Goal: Information Seeking & Learning: Learn about a topic

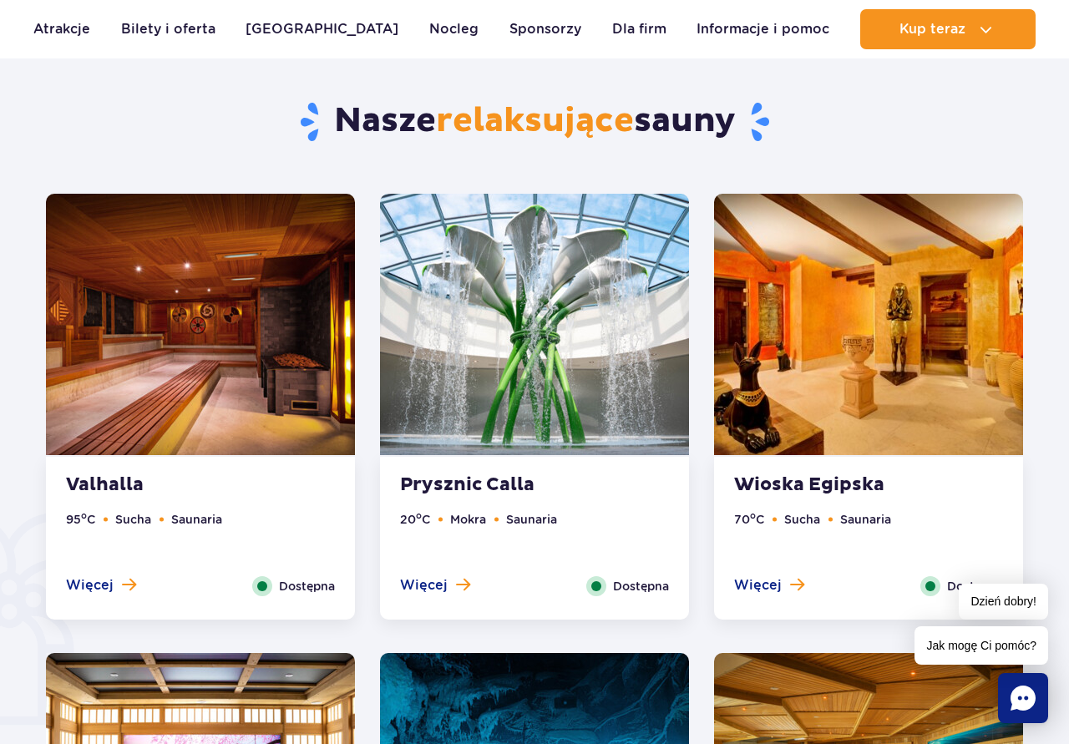
scroll to position [842, 0]
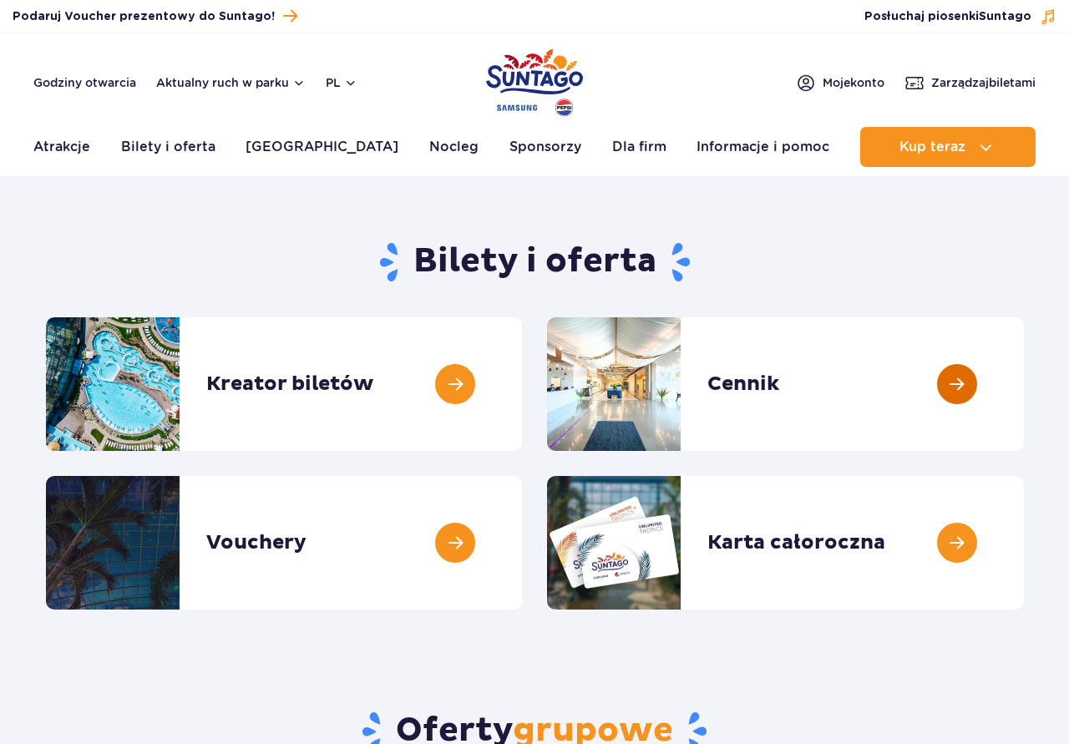
click at [1024, 373] on link at bounding box center [1024, 384] width 0 height 134
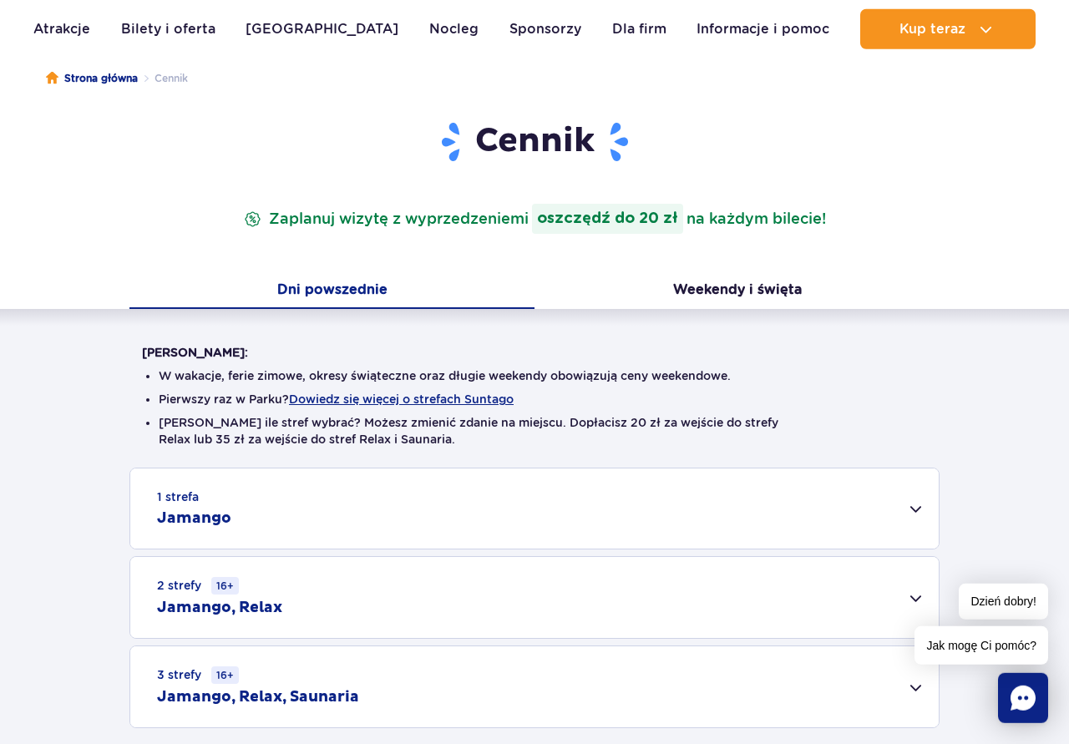
scroll to position [341, 0]
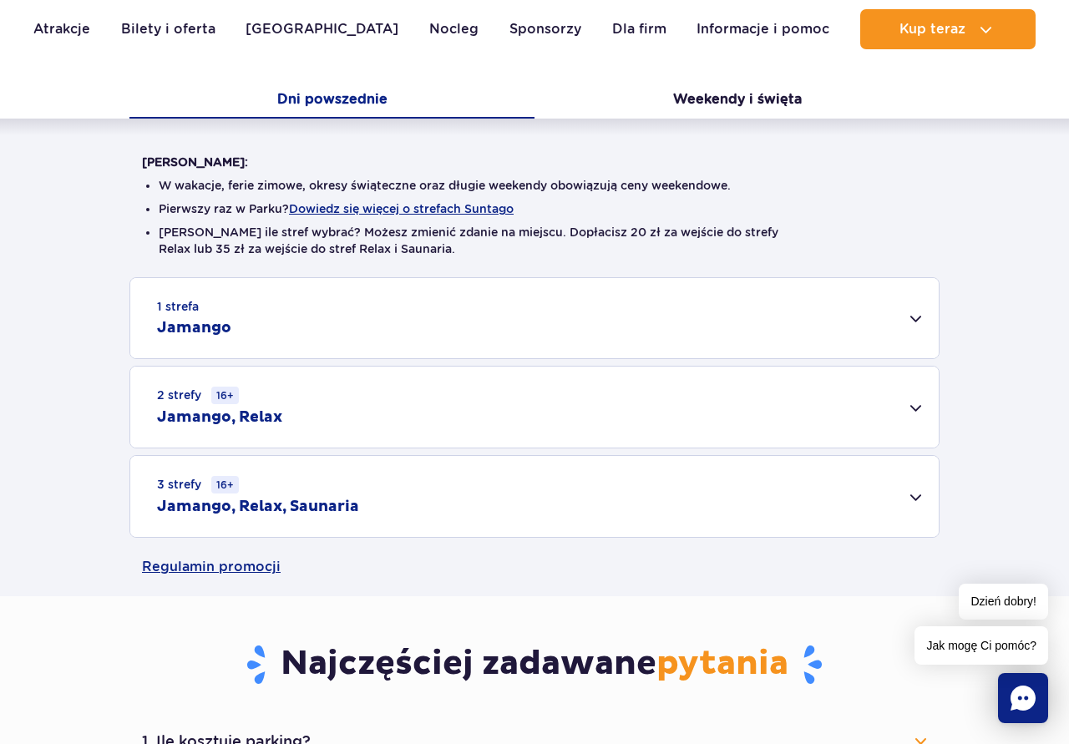
click at [918, 500] on div "3 strefy 16+ Jamango, Relax, Saunaria" at bounding box center [534, 496] width 809 height 81
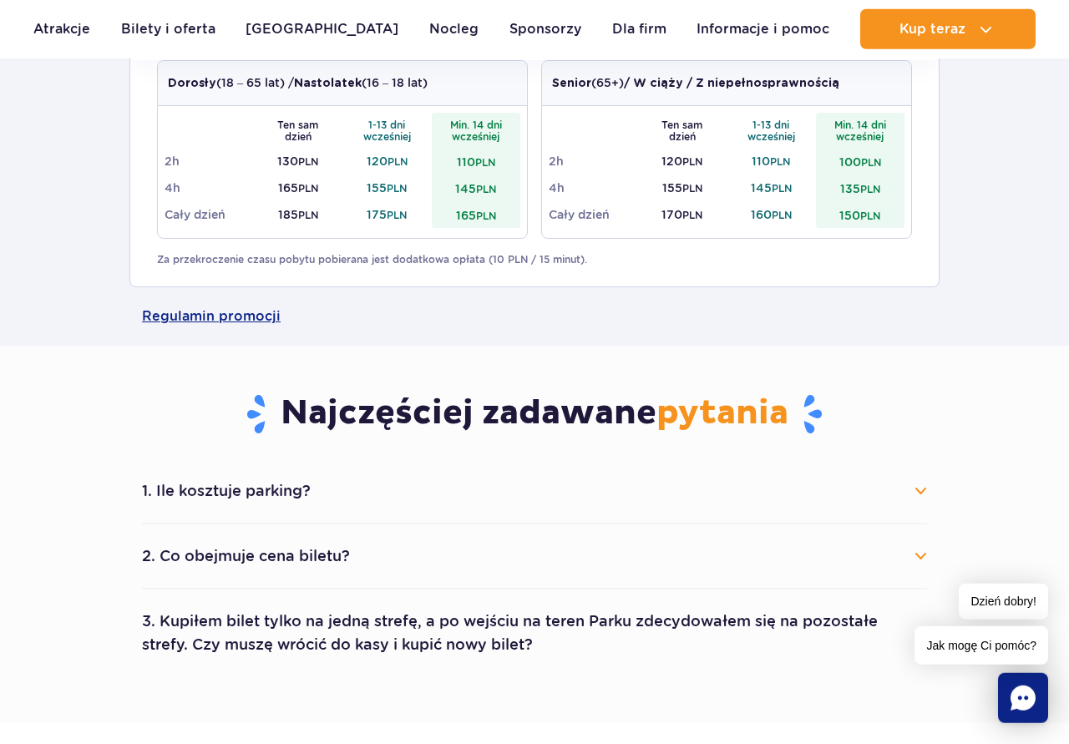
scroll to position [852, 0]
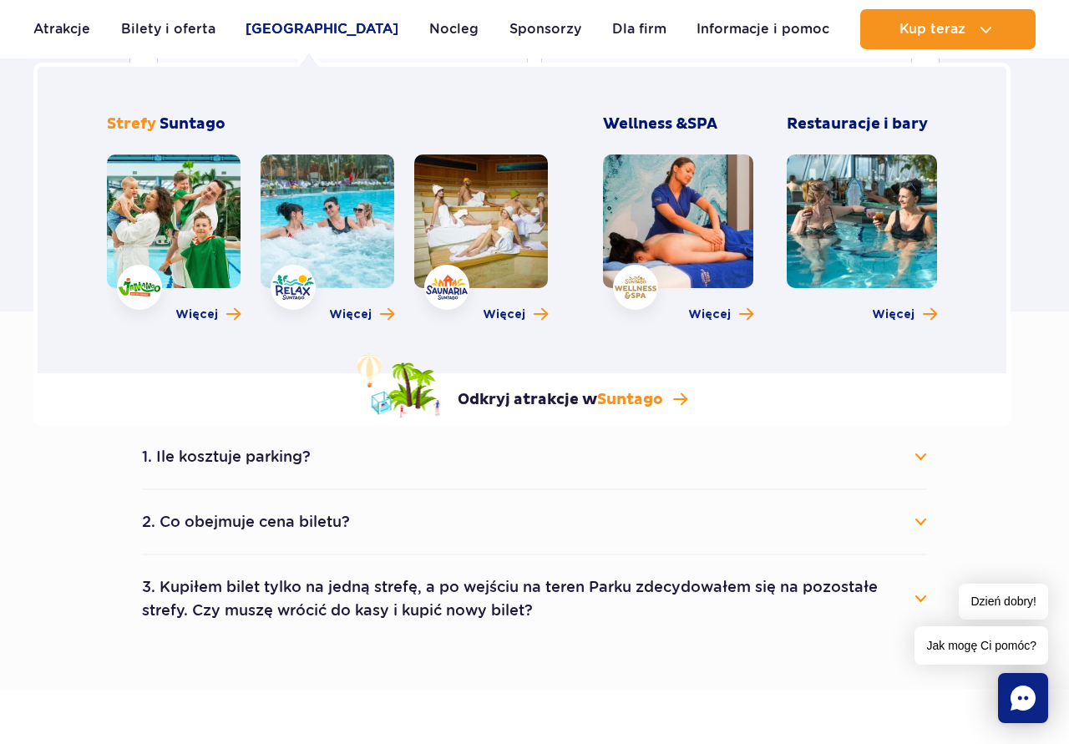
click at [303, 22] on link "[GEOGRAPHIC_DATA]" at bounding box center [322, 29] width 153 height 40
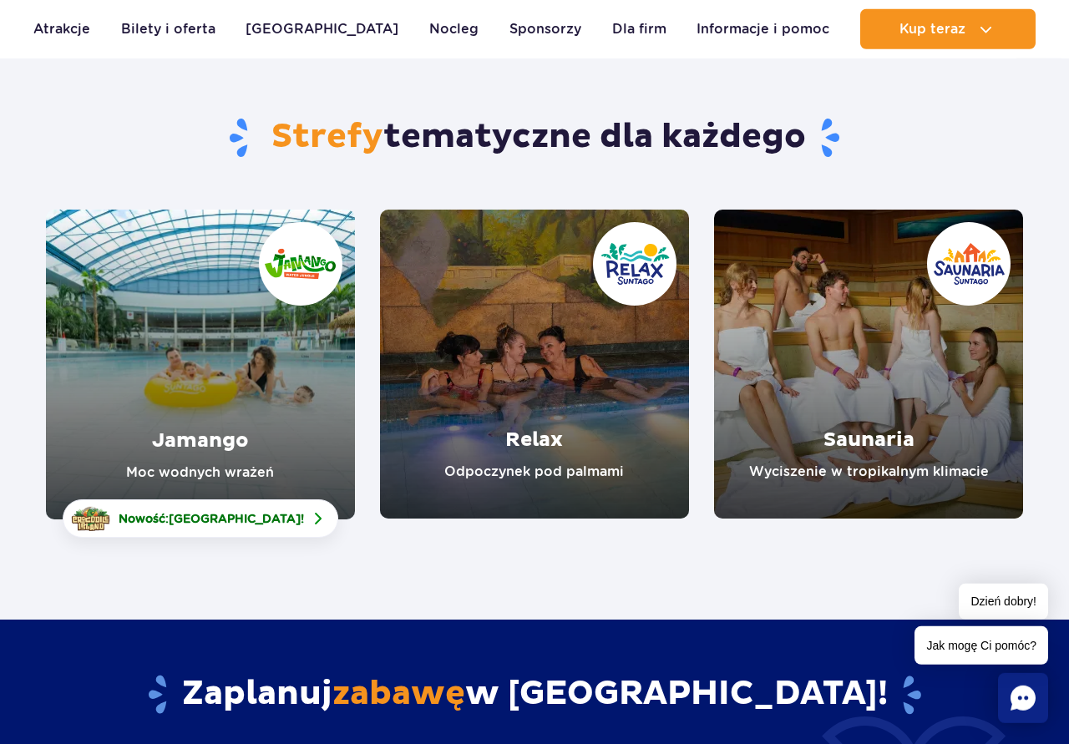
scroll to position [170, 0]
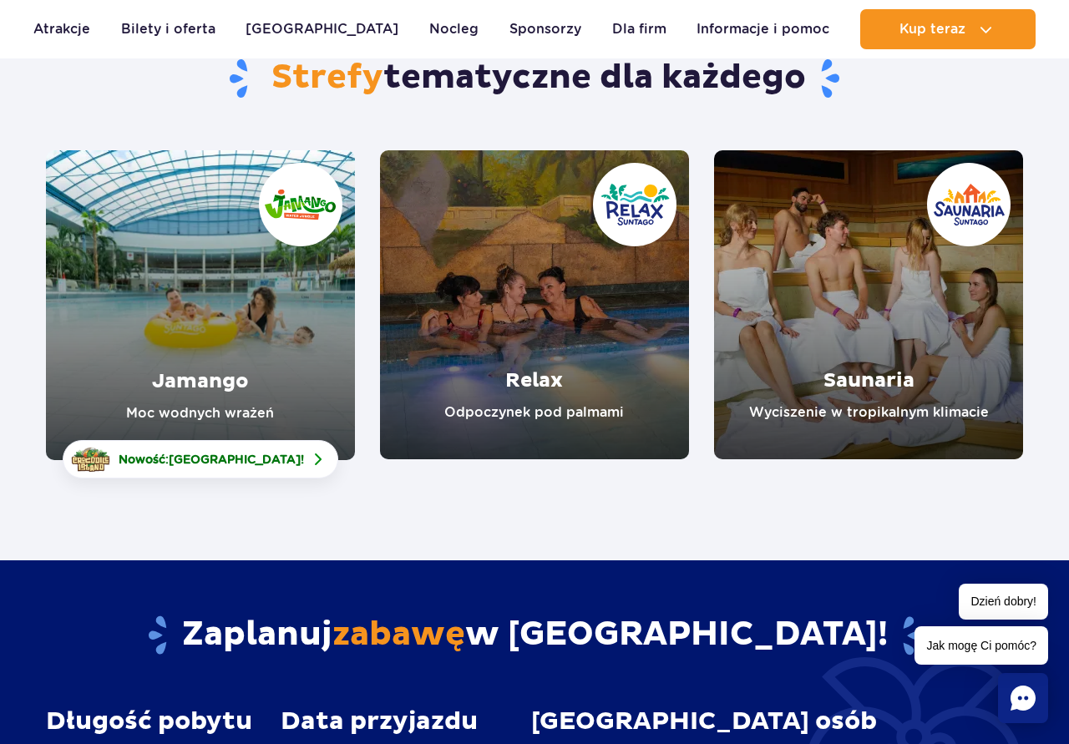
click at [182, 307] on link "Jamango" at bounding box center [200, 305] width 309 height 310
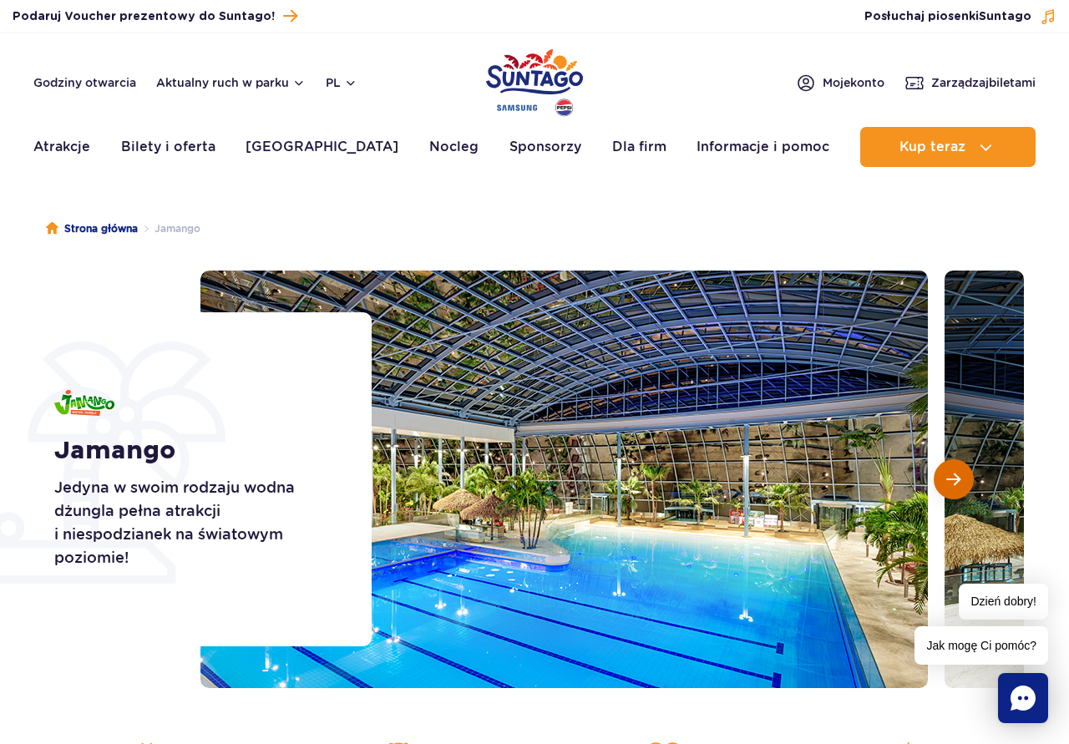
click at [953, 472] on span "Następny slajd" at bounding box center [953, 479] width 14 height 15
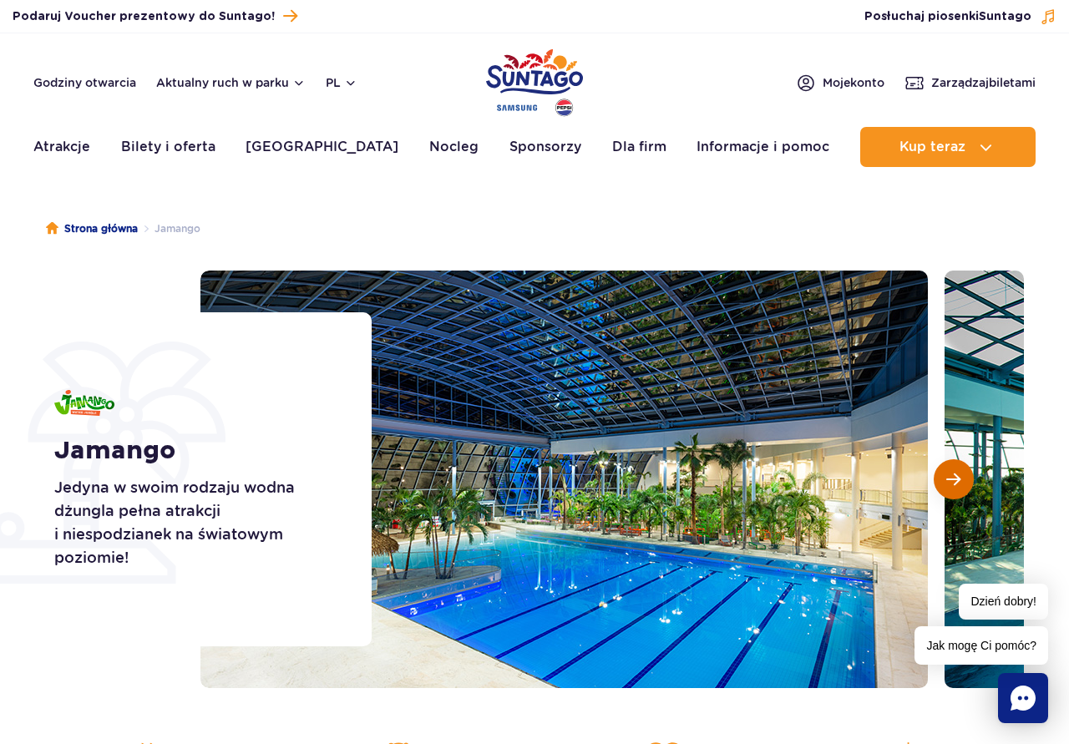
click at [953, 472] on span "Następny slajd" at bounding box center [953, 479] width 14 height 15
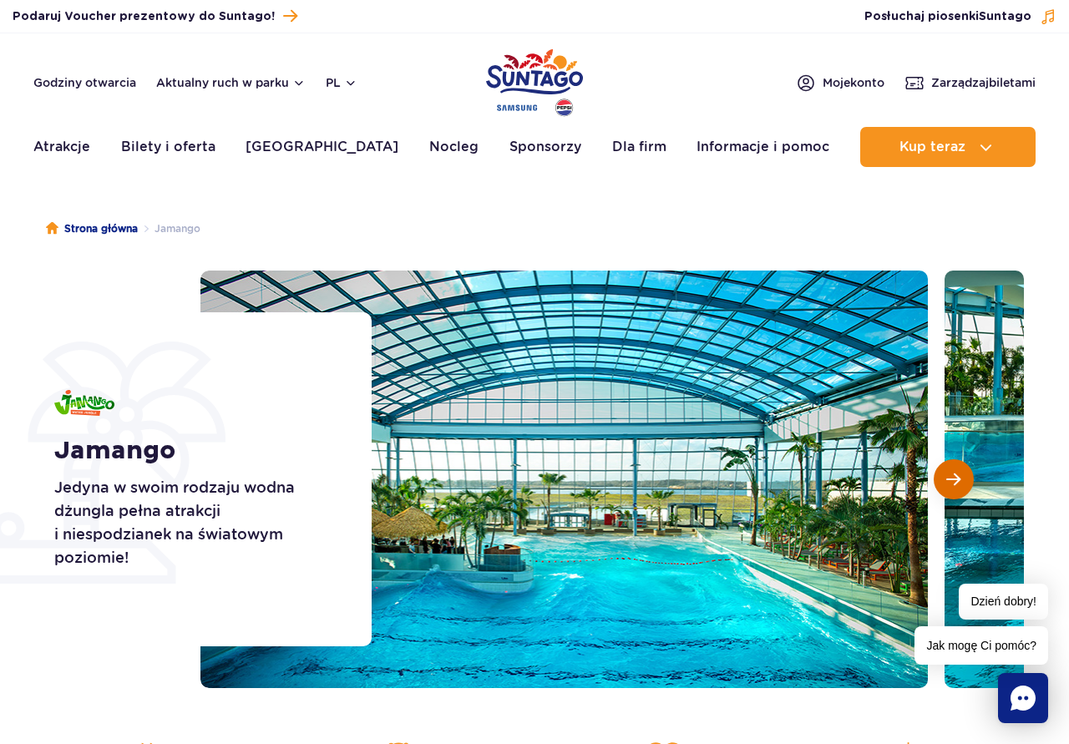
click at [953, 472] on span "Następny slajd" at bounding box center [953, 479] width 14 height 15
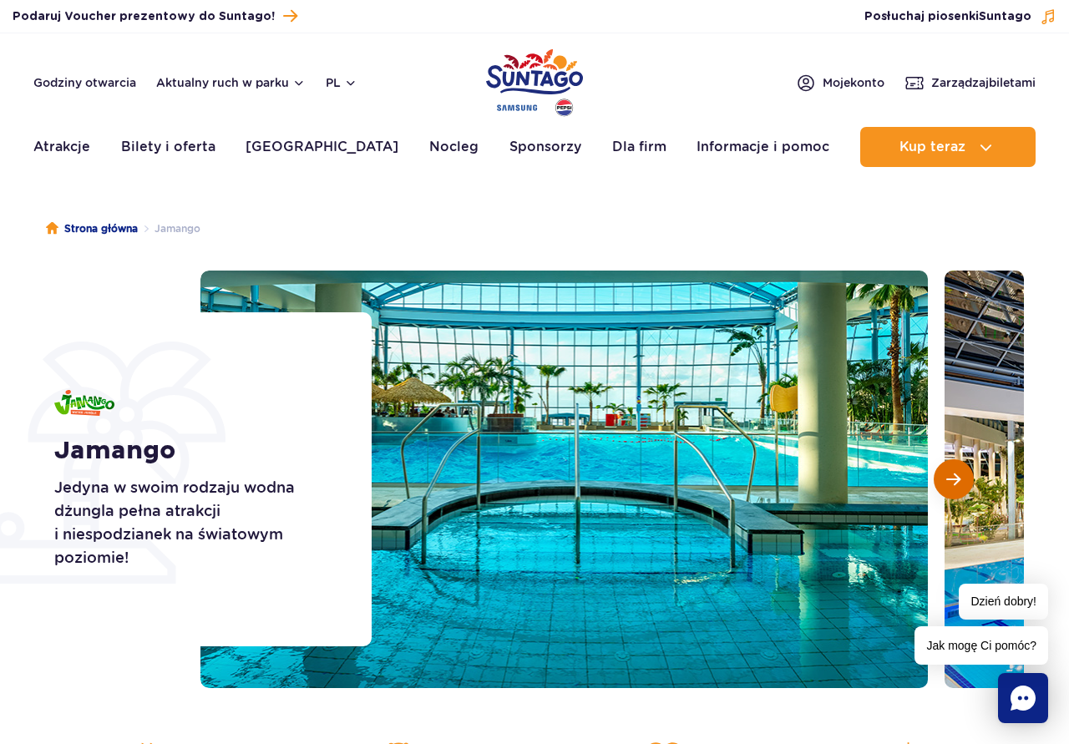
click at [953, 472] on span "Następny slajd" at bounding box center [953, 479] width 14 height 15
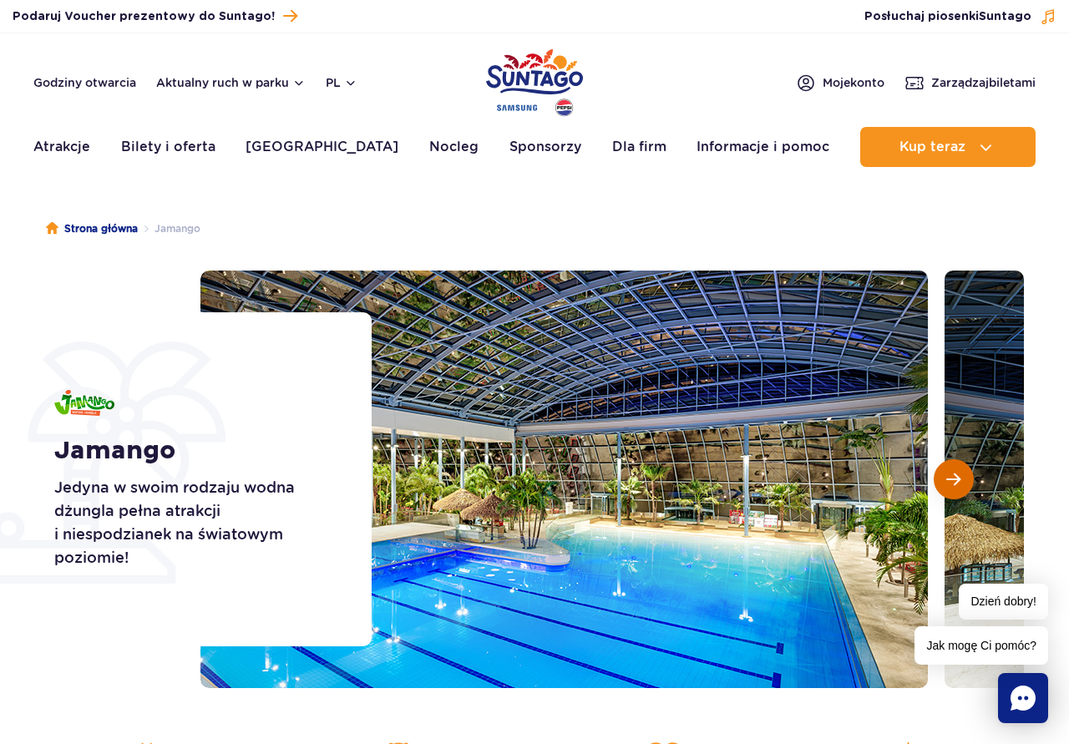
click at [953, 472] on span "Następny slajd" at bounding box center [953, 479] width 14 height 15
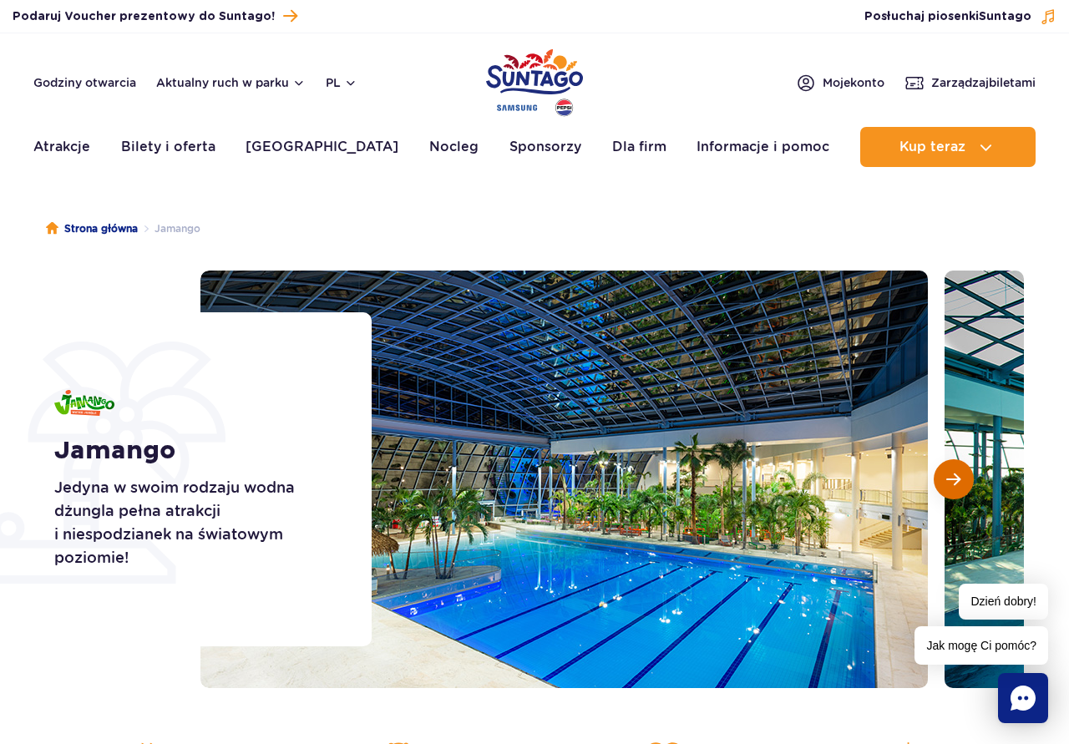
click at [953, 472] on span "Następny slajd" at bounding box center [953, 479] width 14 height 15
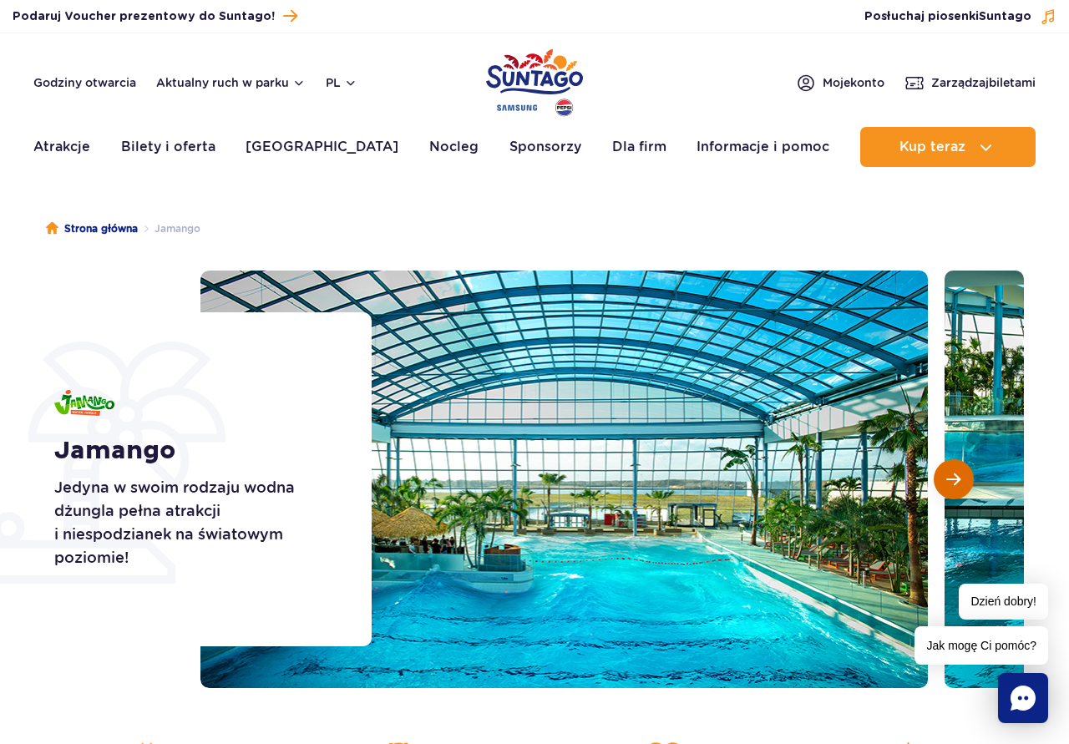
click at [953, 472] on span "Następny slajd" at bounding box center [953, 479] width 14 height 15
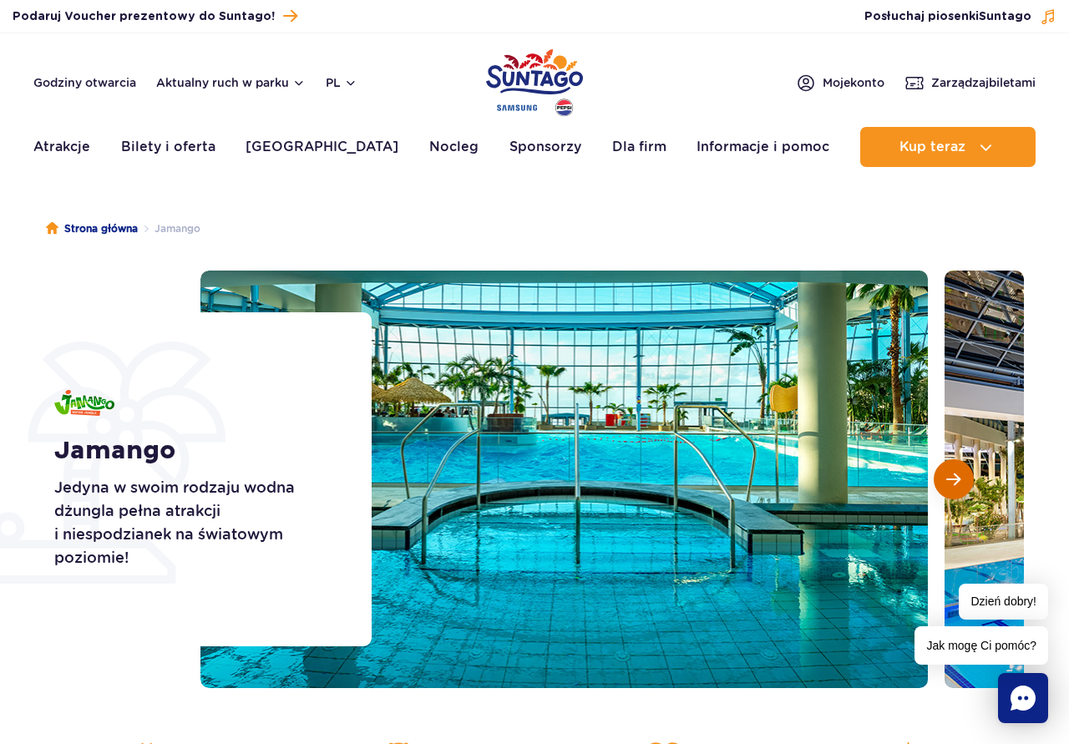
click at [953, 472] on span "Następny slajd" at bounding box center [953, 479] width 14 height 15
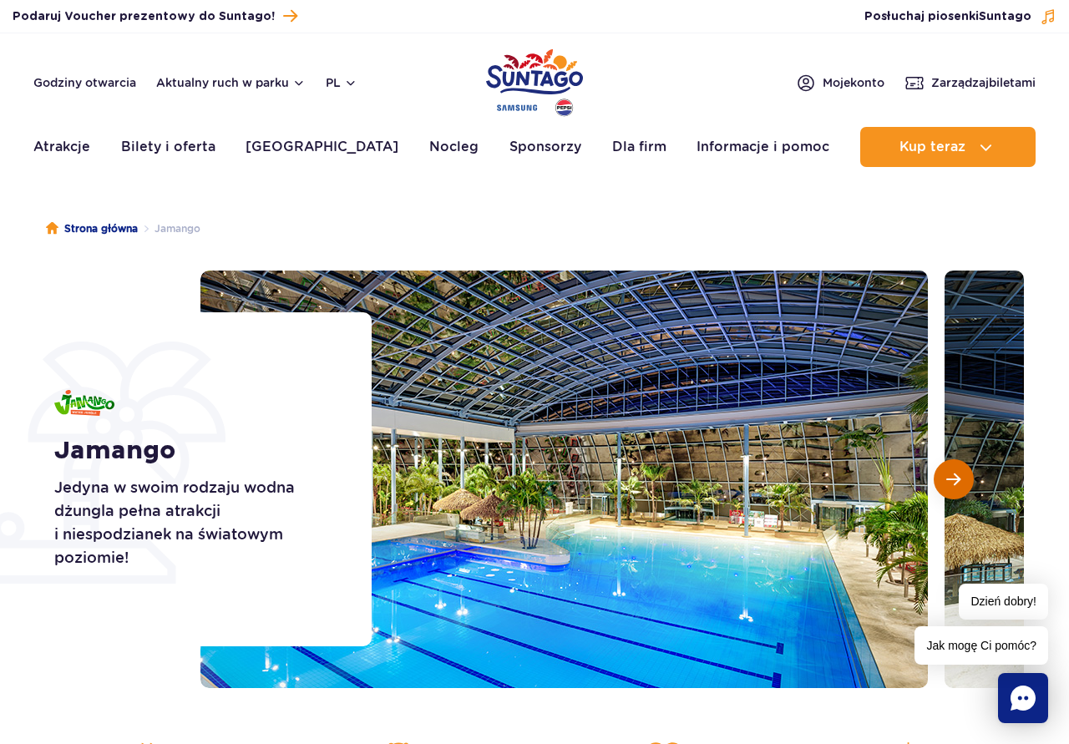
click at [953, 472] on span "Następny slajd" at bounding box center [953, 479] width 14 height 15
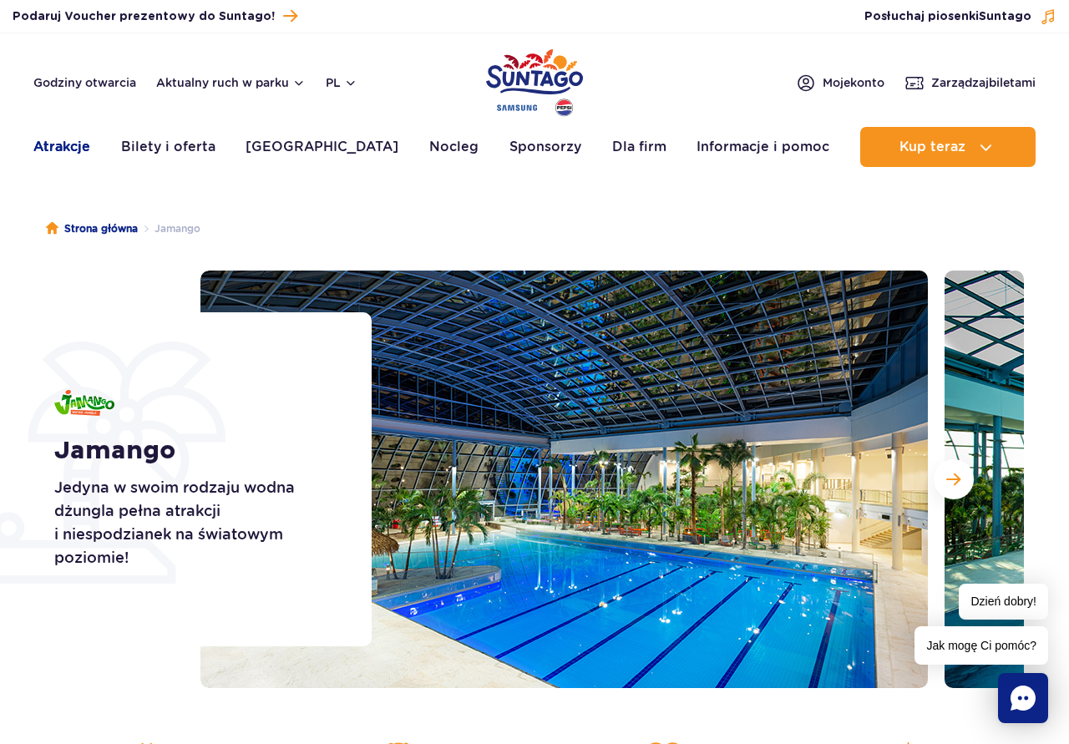
click at [64, 146] on link "Atrakcje" at bounding box center [61, 147] width 57 height 40
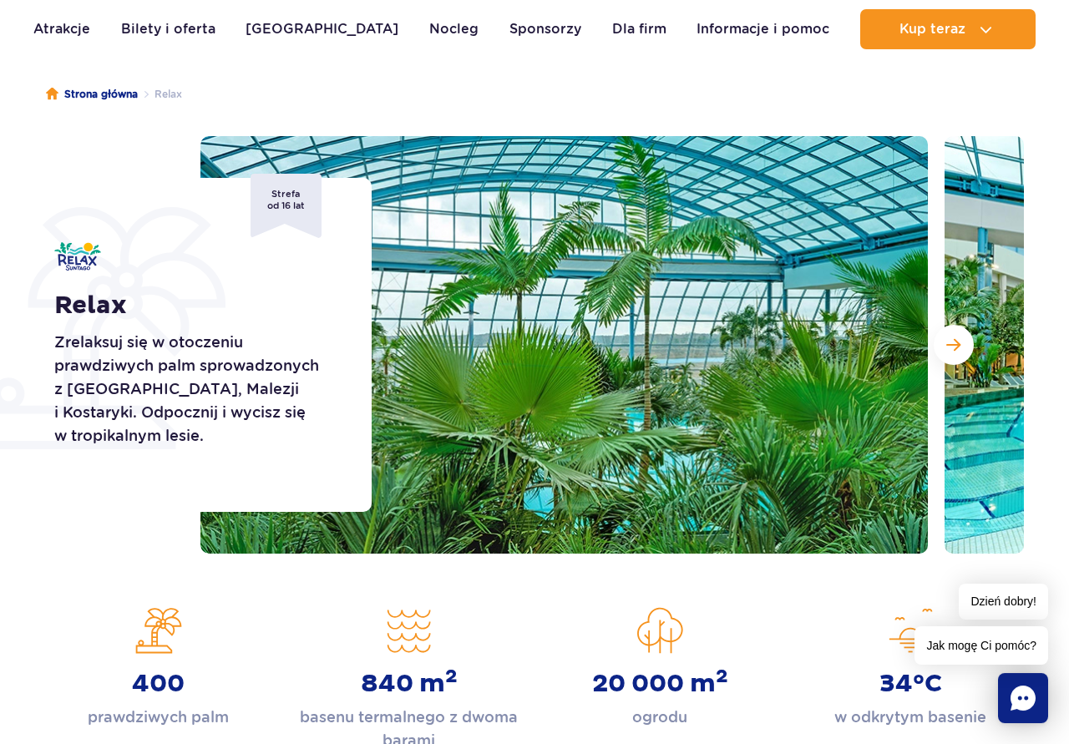
scroll to position [85, 0]
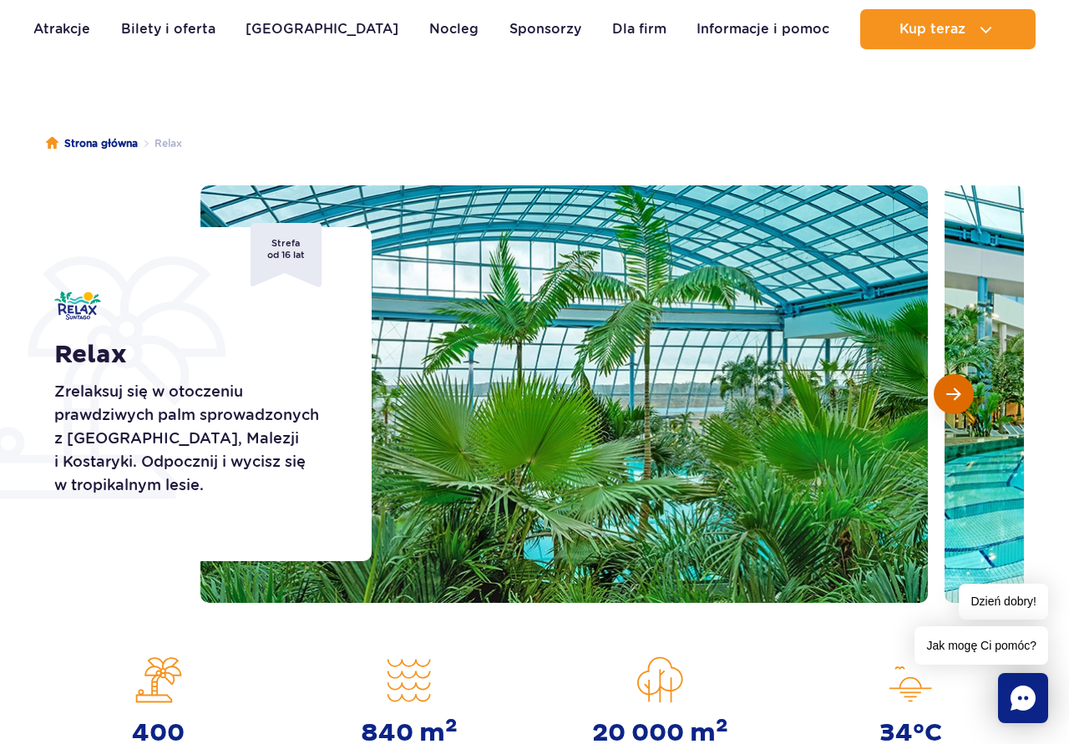
click at [953, 384] on button "Następny slajd" at bounding box center [954, 394] width 40 height 40
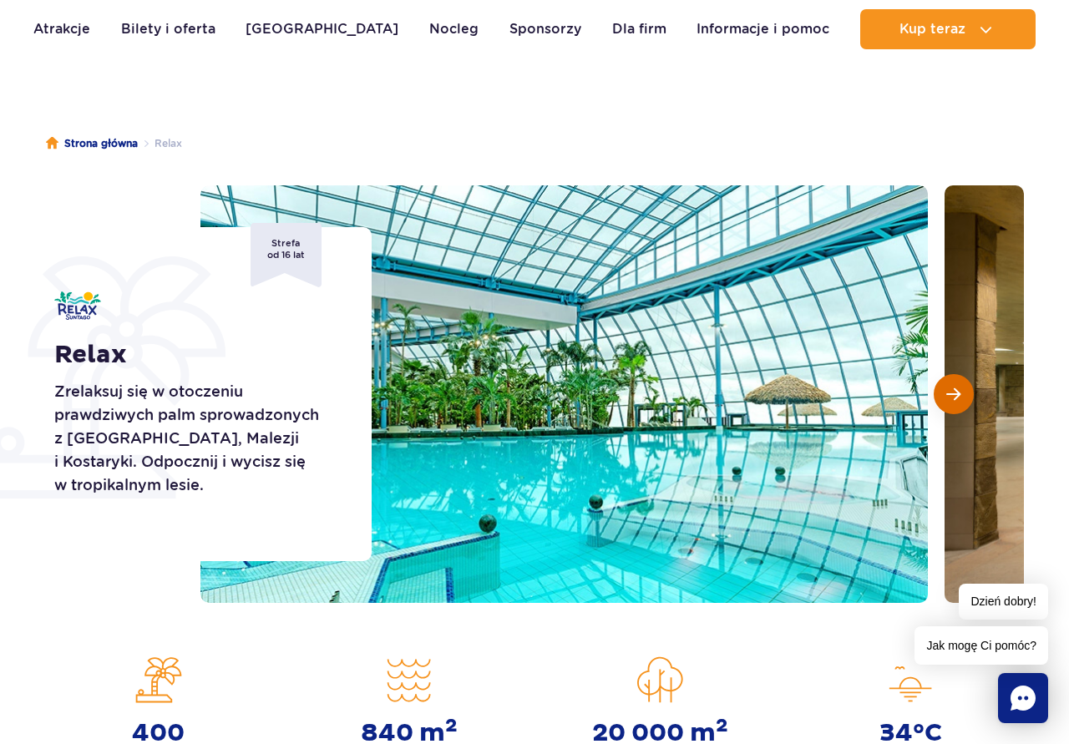
click at [953, 388] on span "Następny slajd" at bounding box center [953, 394] width 14 height 15
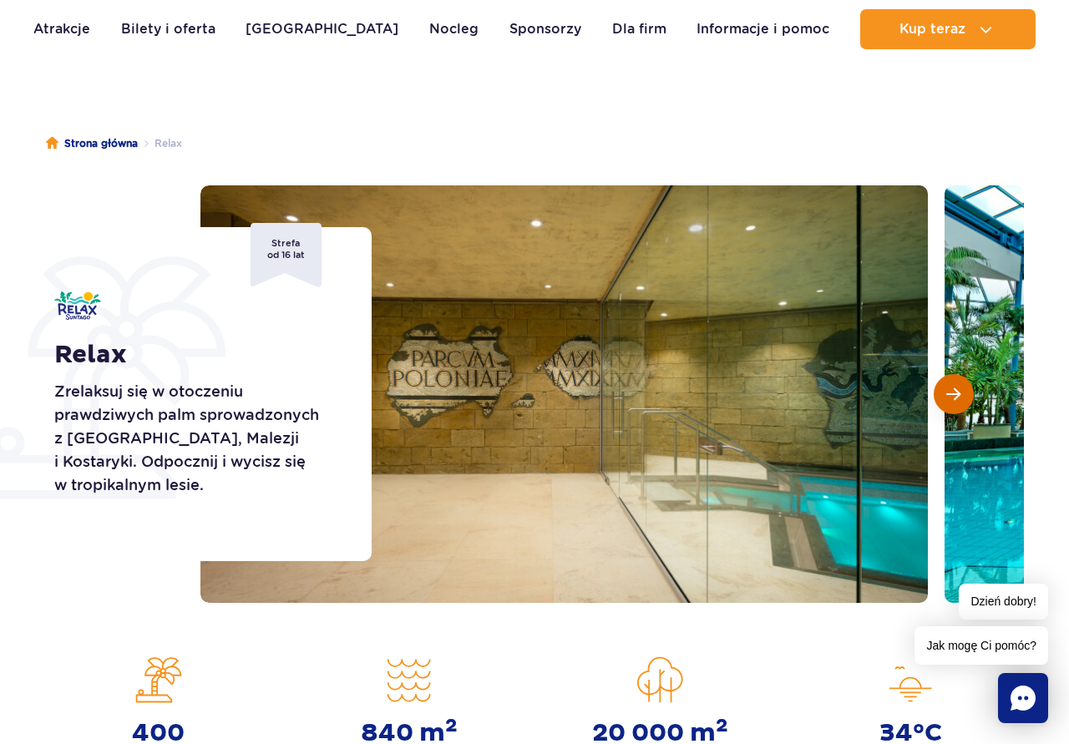
click at [954, 388] on span "Następny slajd" at bounding box center [953, 394] width 14 height 15
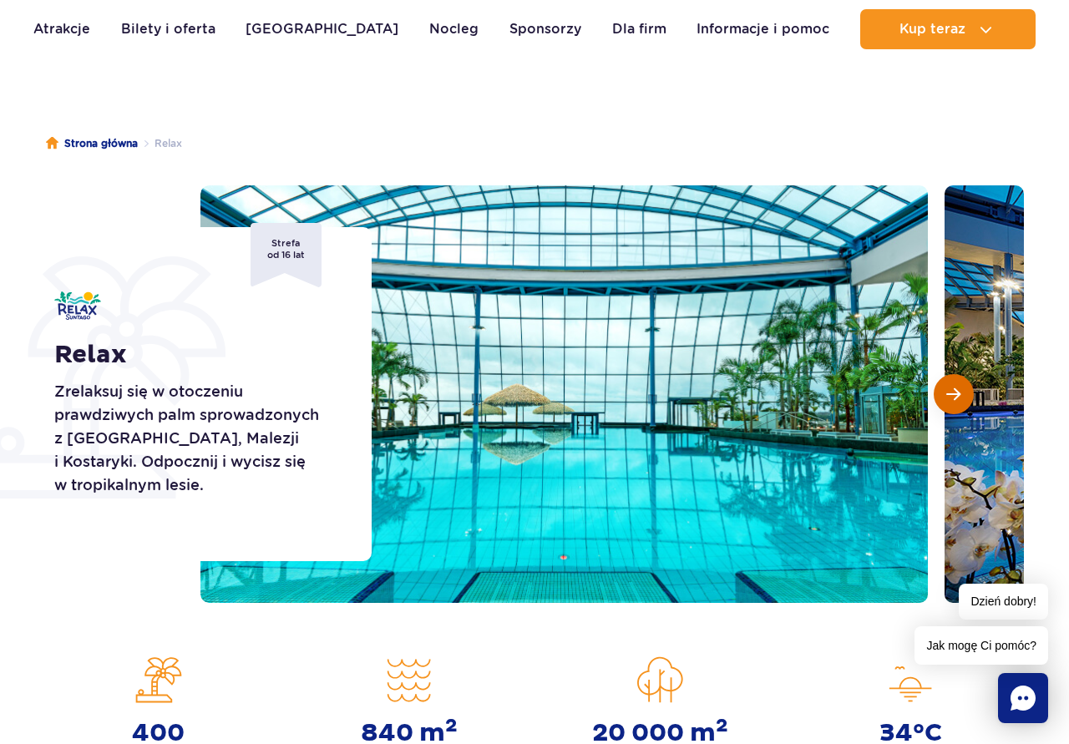
click at [954, 388] on span "Następny slajd" at bounding box center [953, 394] width 14 height 15
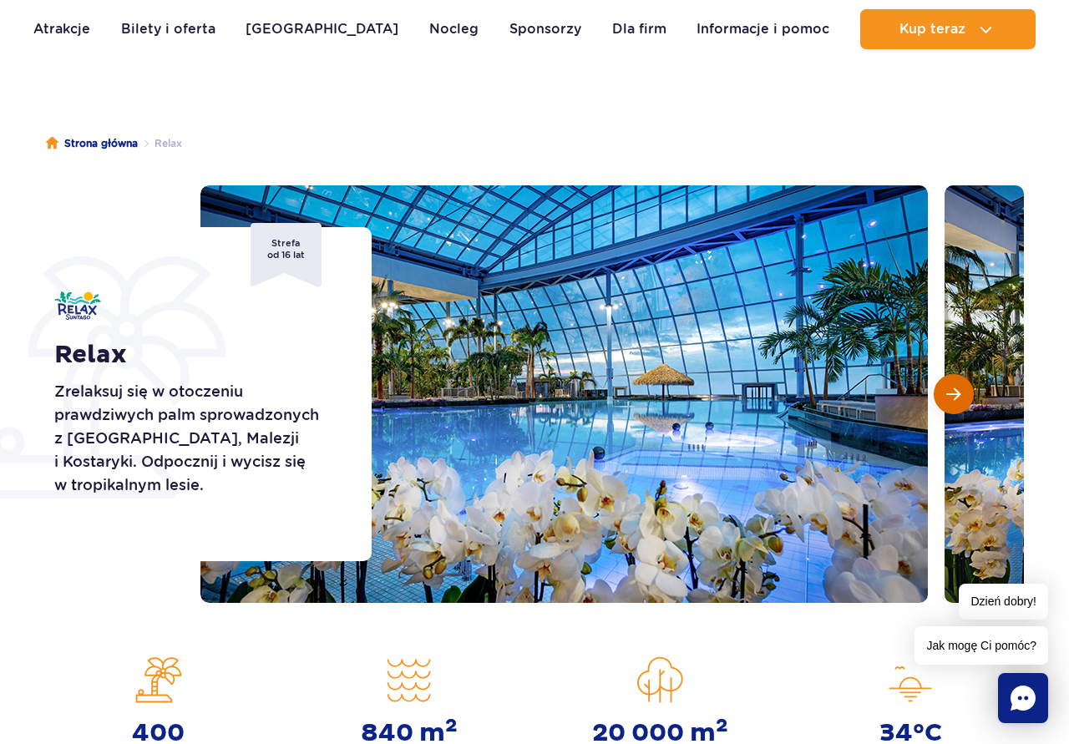
click at [954, 388] on span "Następny slajd" at bounding box center [953, 394] width 14 height 15
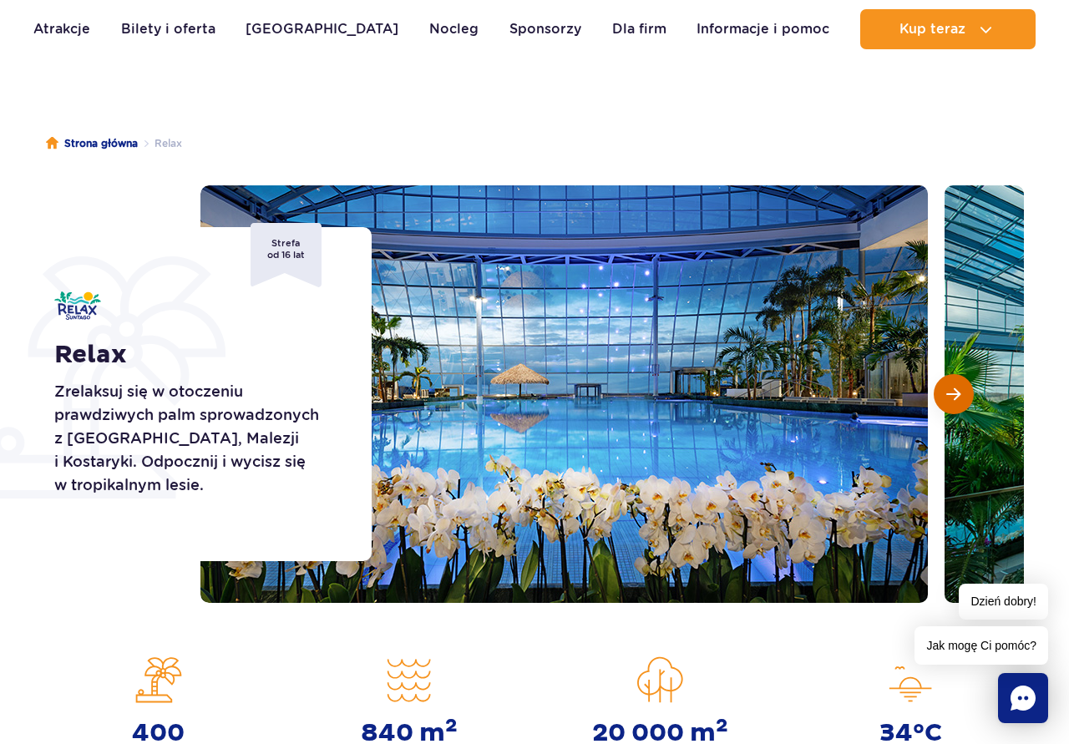
click at [954, 388] on span "Następny slajd" at bounding box center [953, 394] width 14 height 15
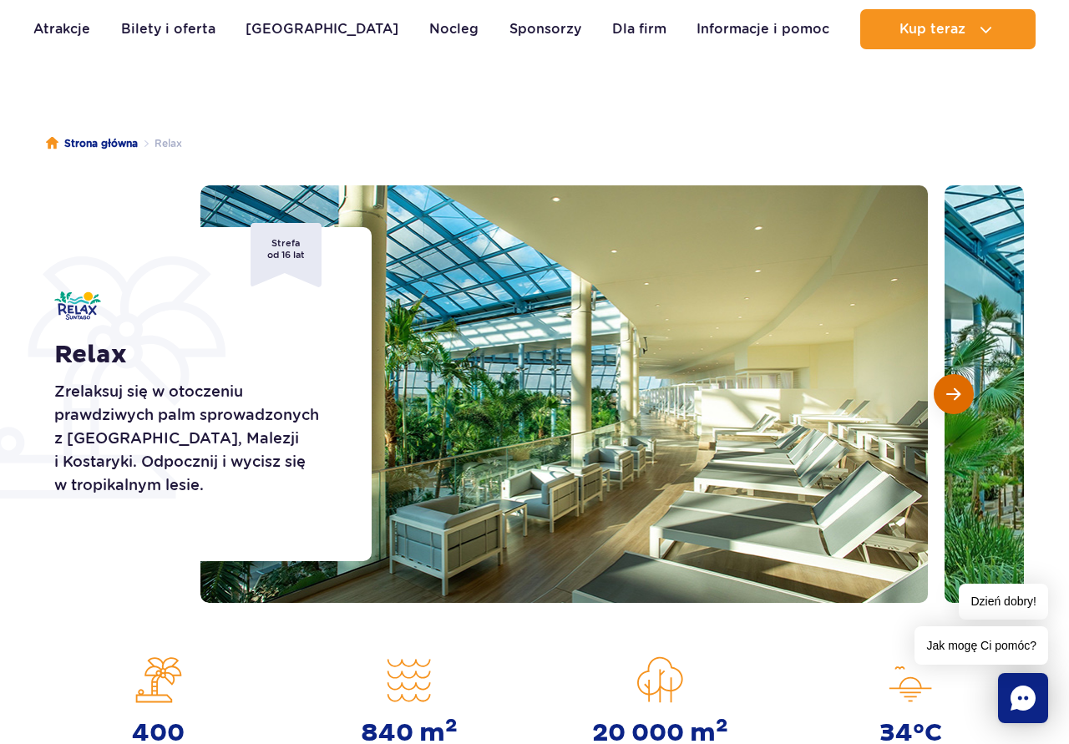
click at [954, 388] on span "Następny slajd" at bounding box center [953, 394] width 14 height 15
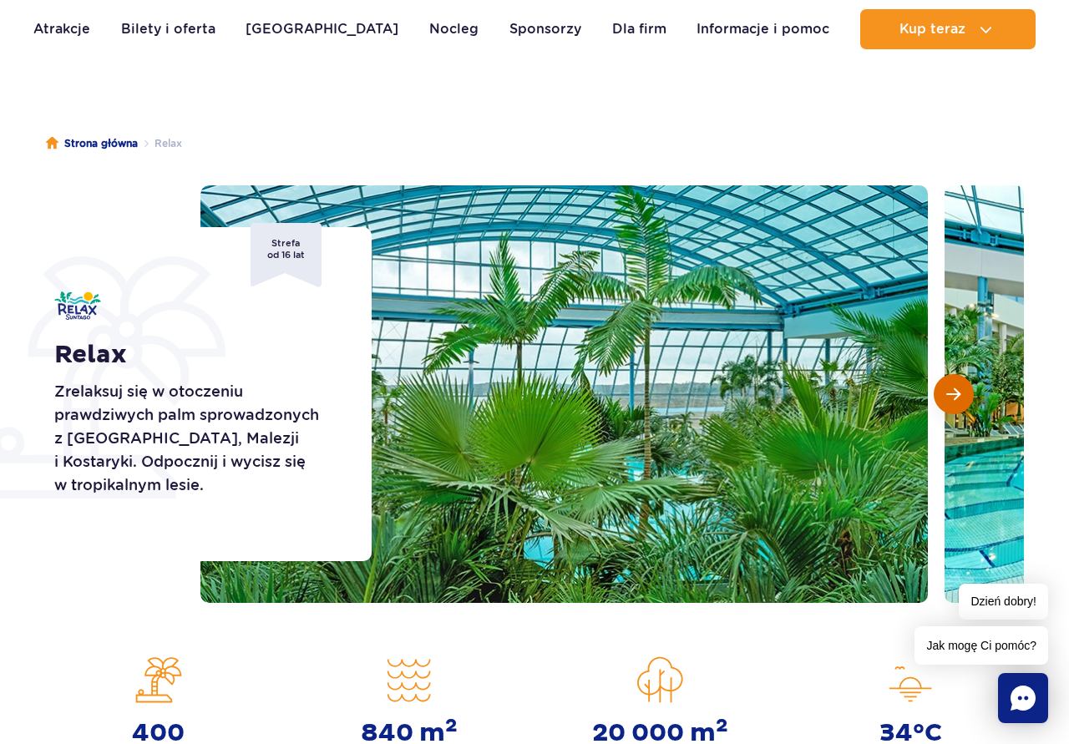
click at [955, 386] on button "Następny slajd" at bounding box center [954, 394] width 40 height 40
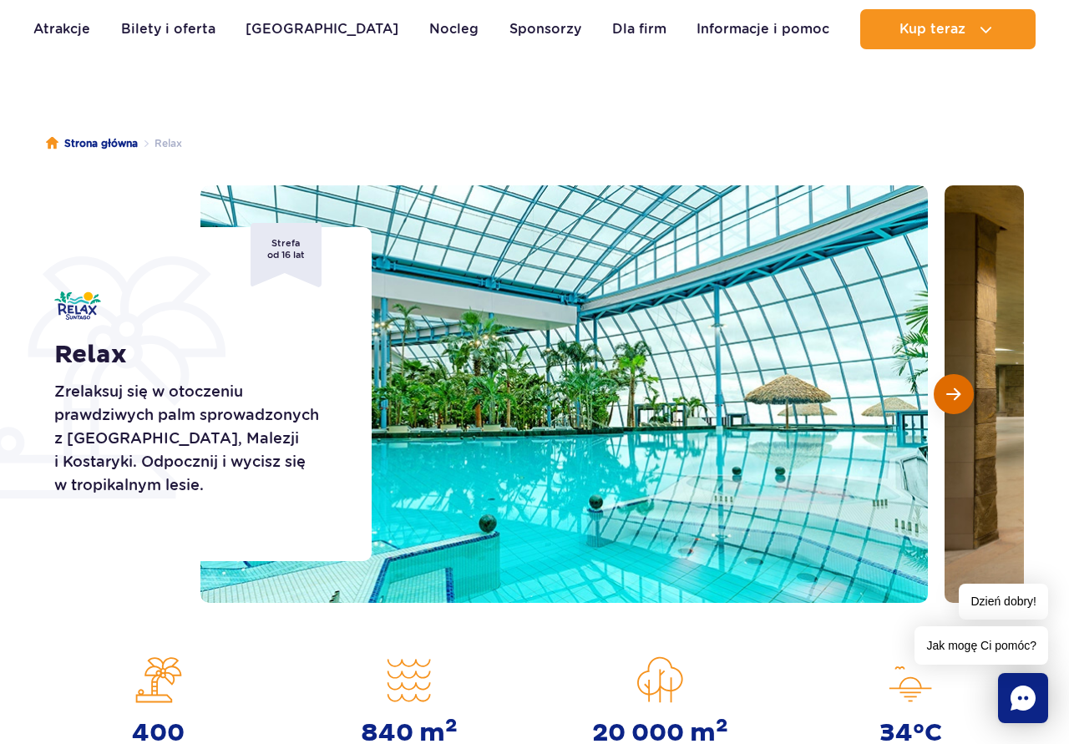
click at [955, 386] on button "Następny slajd" at bounding box center [954, 394] width 40 height 40
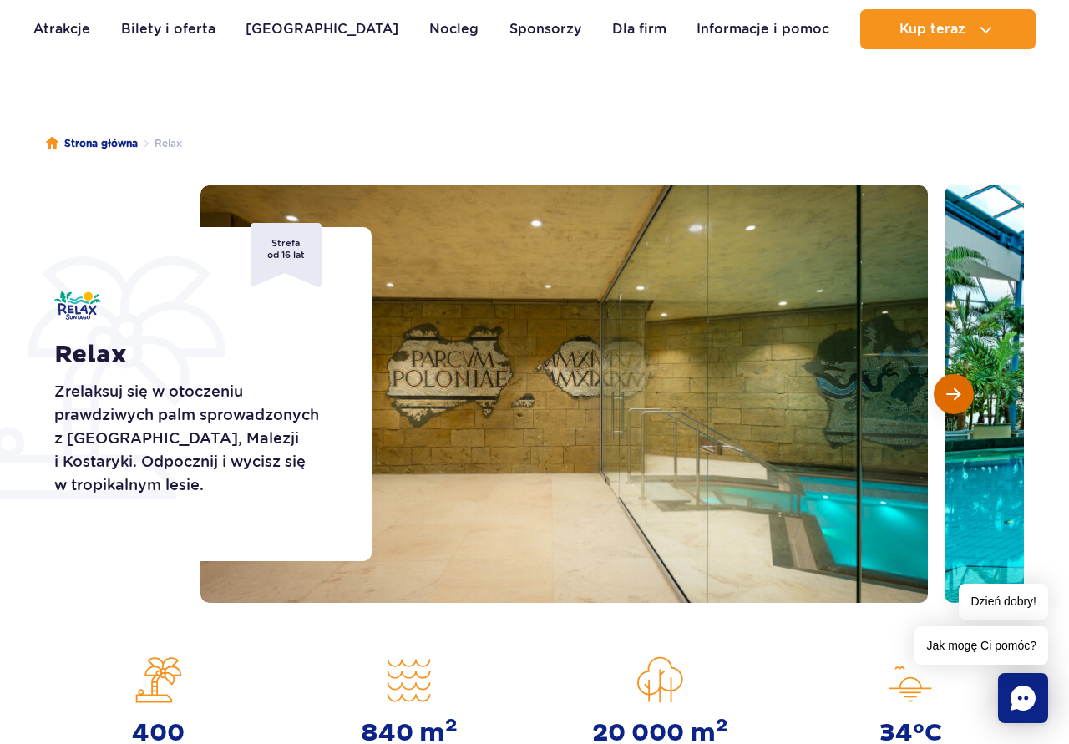
click at [955, 386] on button "Następny slajd" at bounding box center [954, 394] width 40 height 40
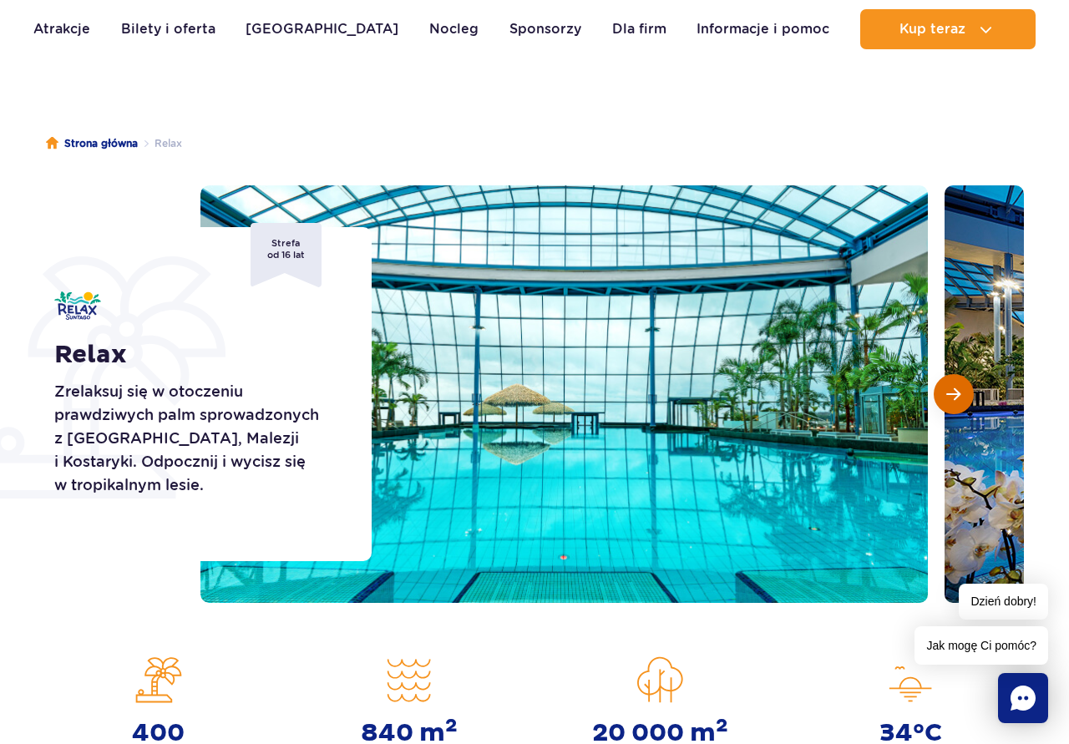
click at [955, 386] on button "Następny slajd" at bounding box center [954, 394] width 40 height 40
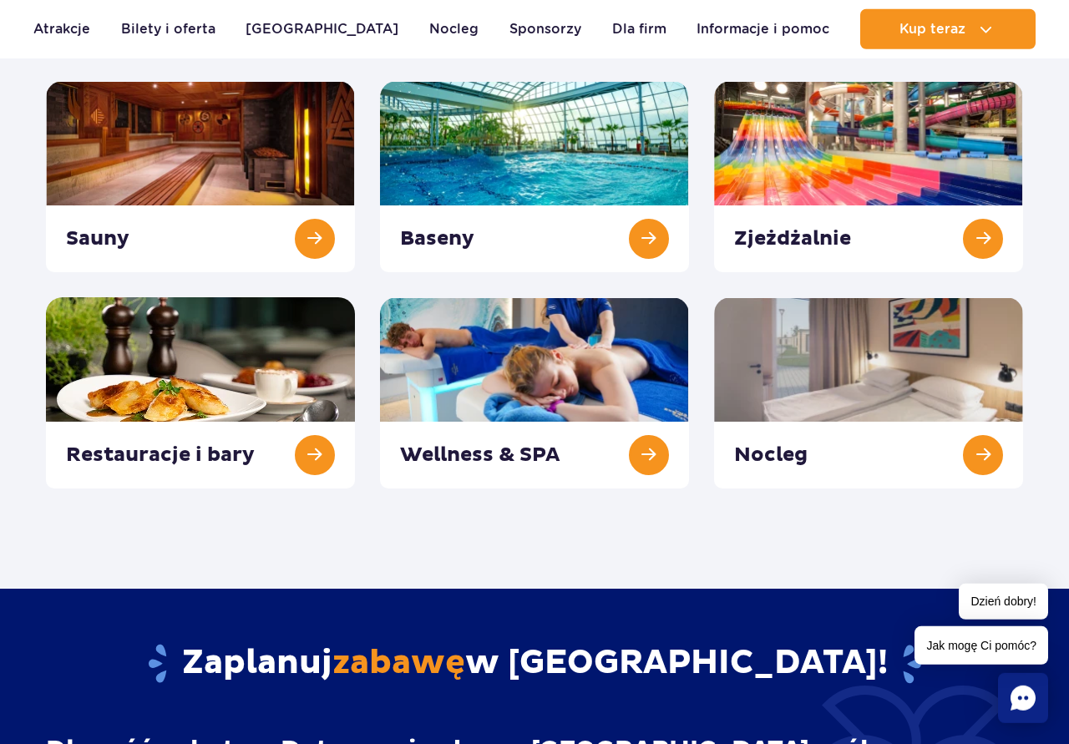
scroll to position [256, 0]
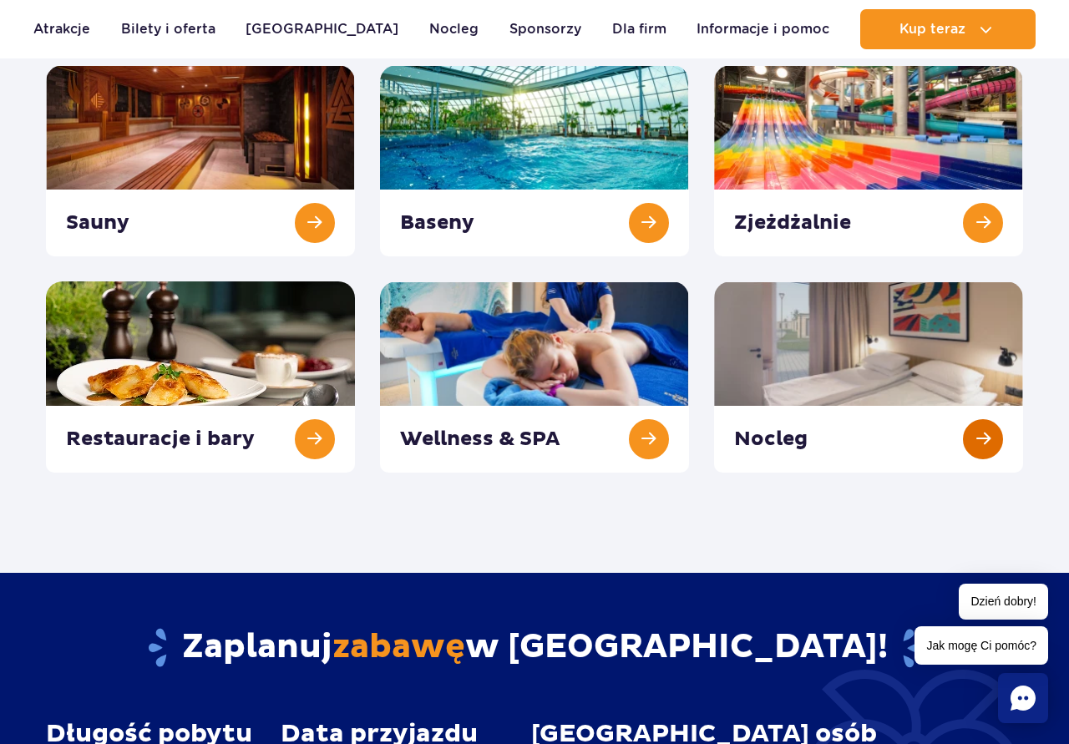
click at [897, 373] on link at bounding box center [868, 377] width 309 height 191
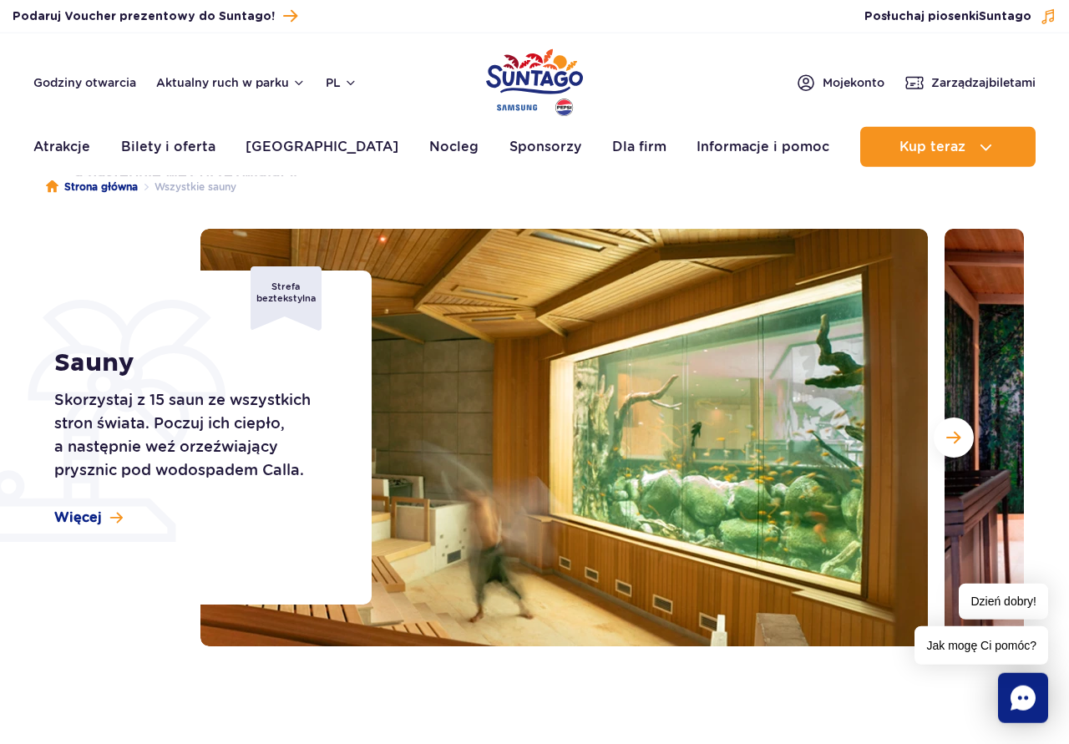
scroll to position [85, 0]
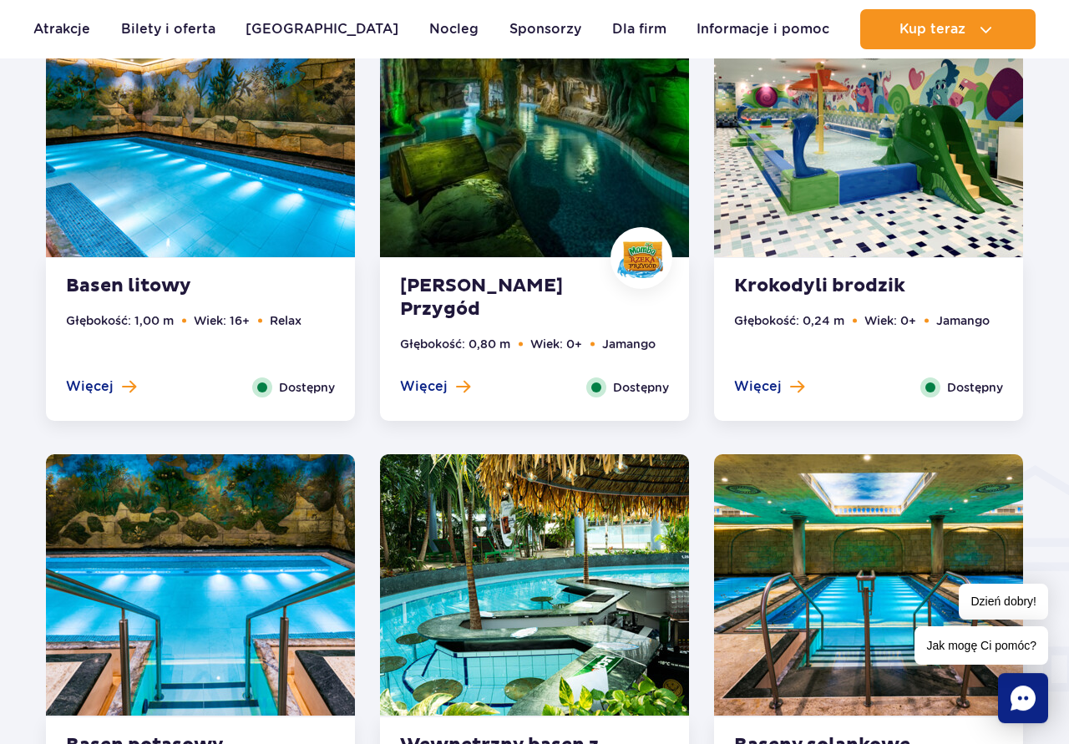
scroll to position [1789, 0]
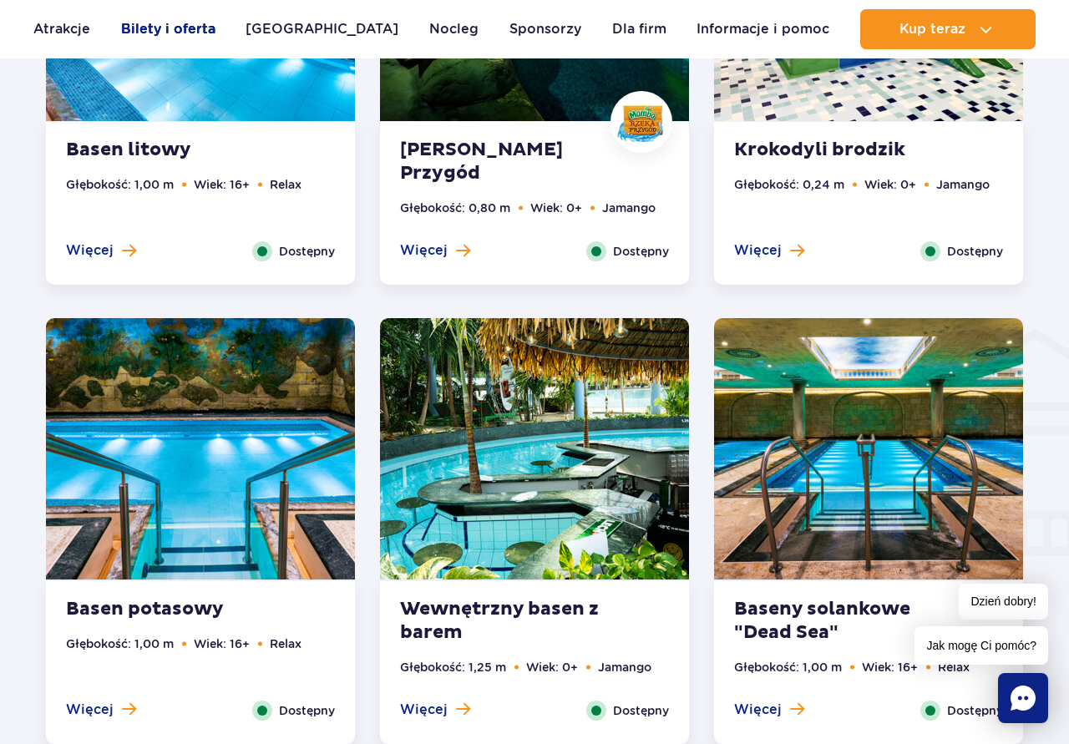
click at [207, 23] on link "Bilety i oferta" at bounding box center [168, 29] width 94 height 40
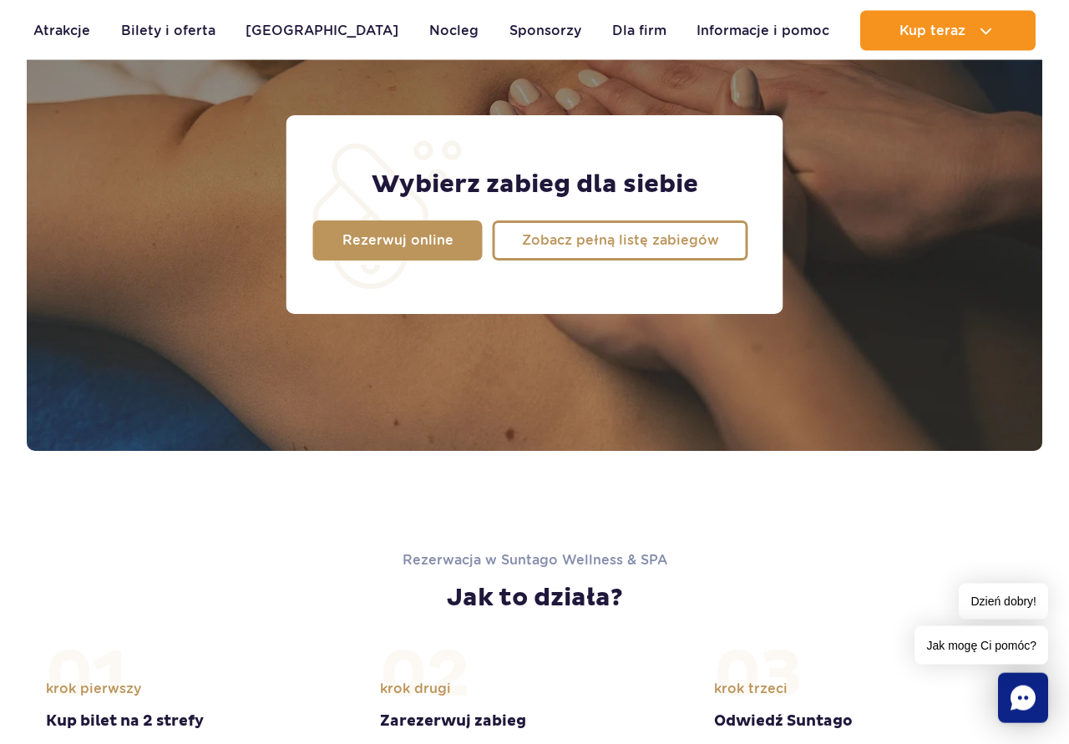
scroll to position [1449, 0]
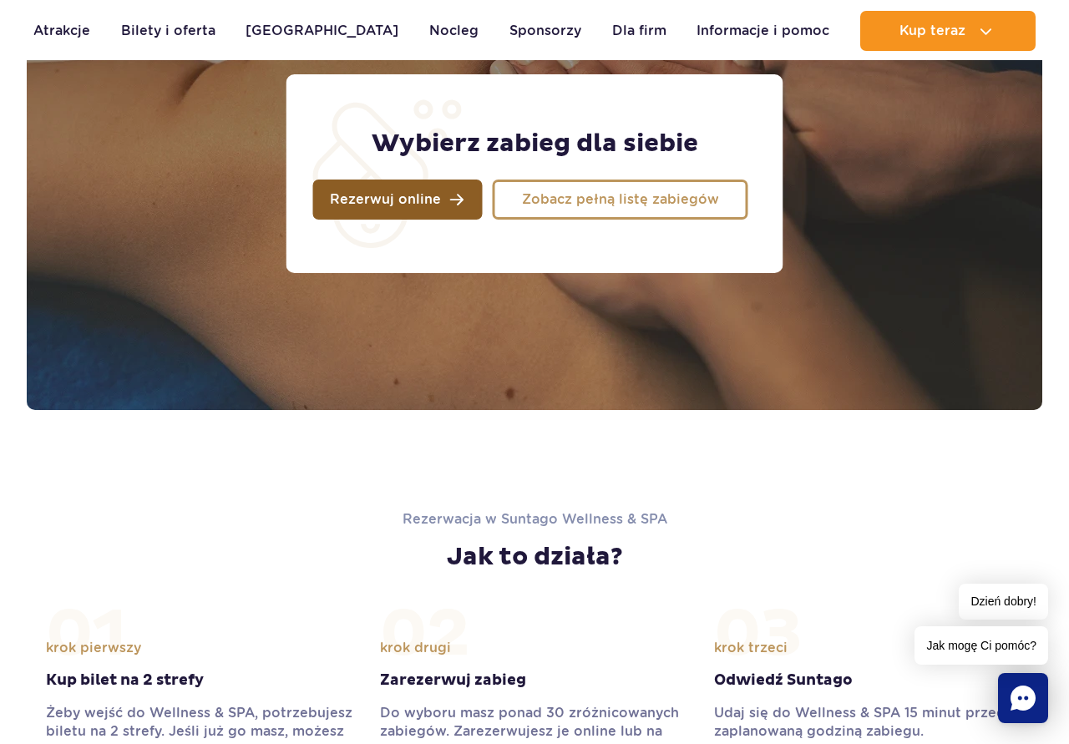
click at [381, 201] on span "Rezerwuj online" at bounding box center [385, 199] width 111 height 13
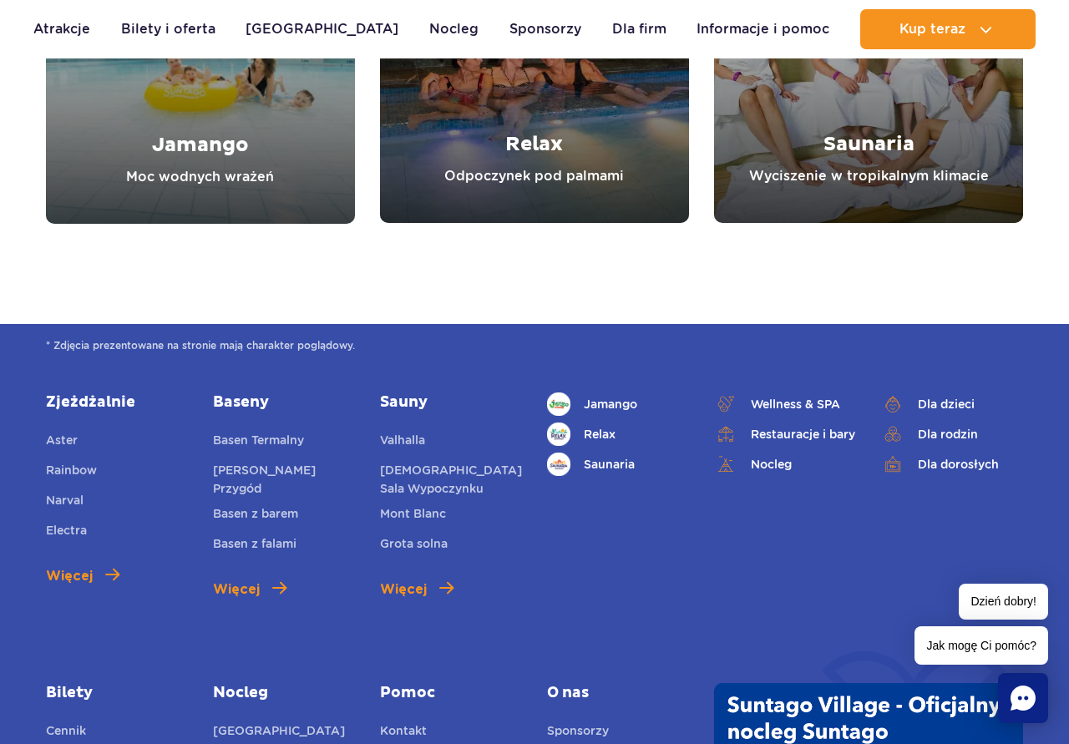
scroll to position [6630, 0]
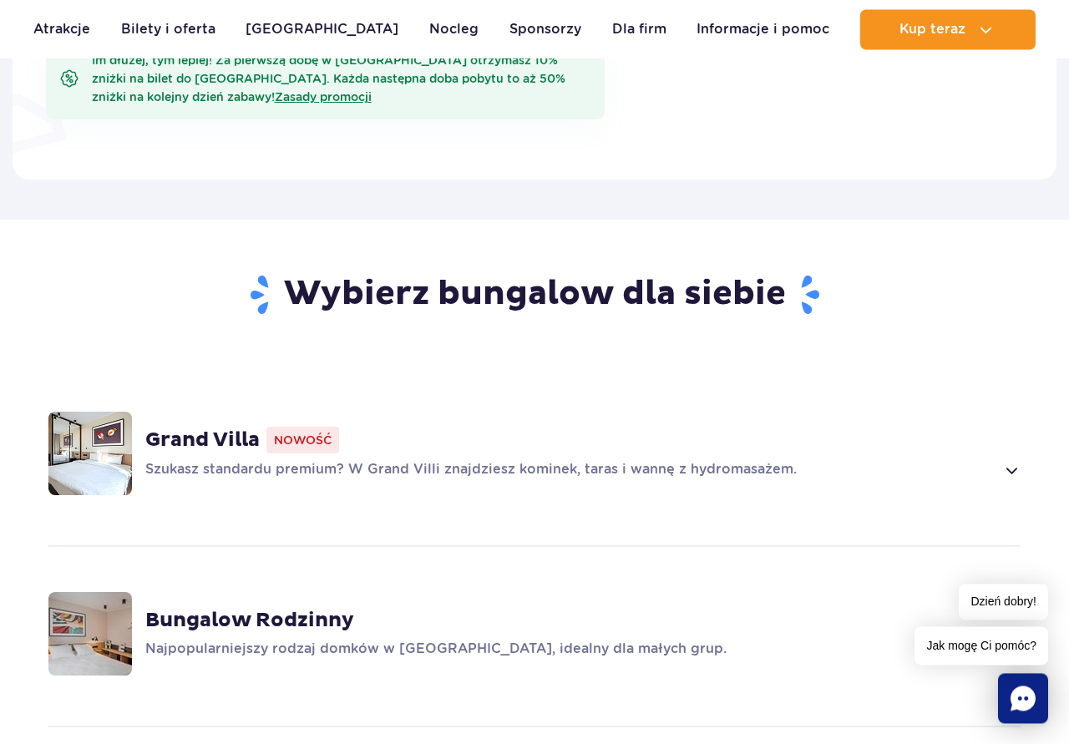
scroll to position [1108, 0]
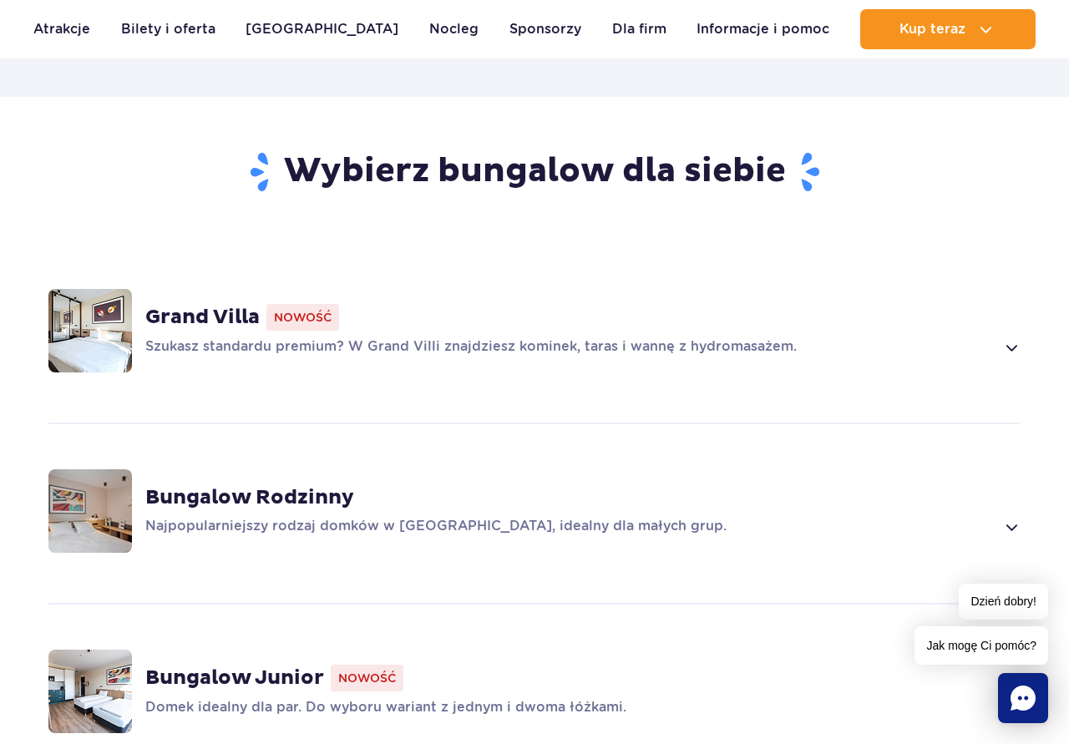
click at [183, 337] on p "Szukasz standardu premium? W Grand Villi znajdziesz kominek, taras i wannę z hy…" at bounding box center [570, 347] width 850 height 20
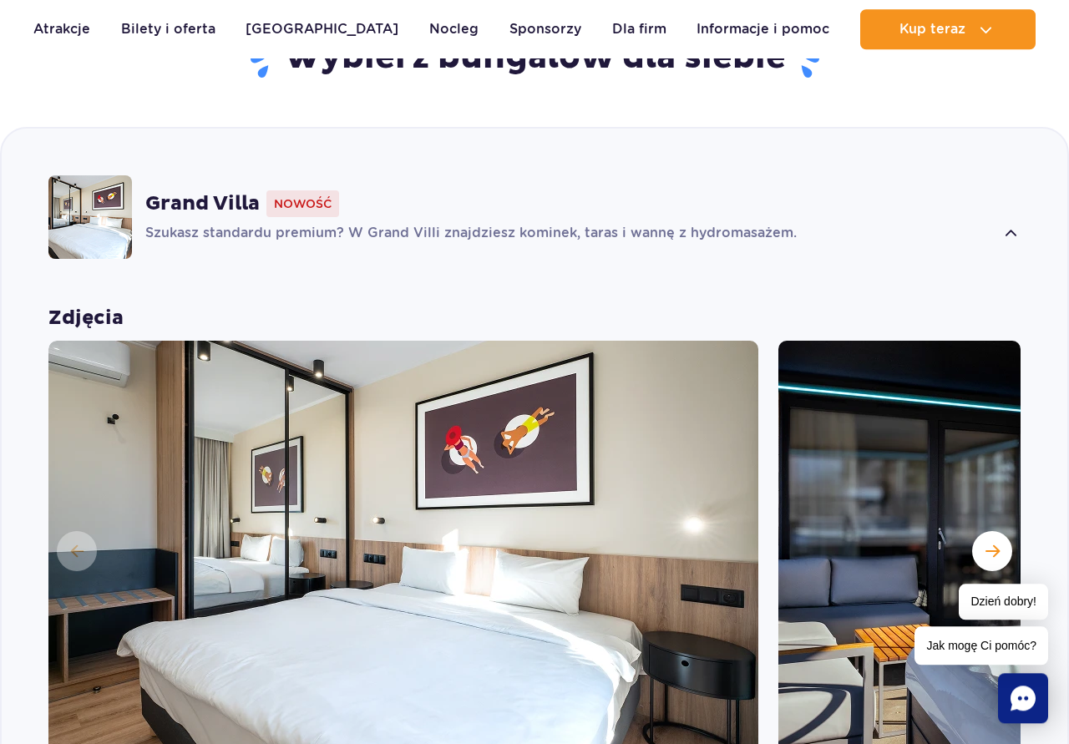
scroll to position [1822, 0]
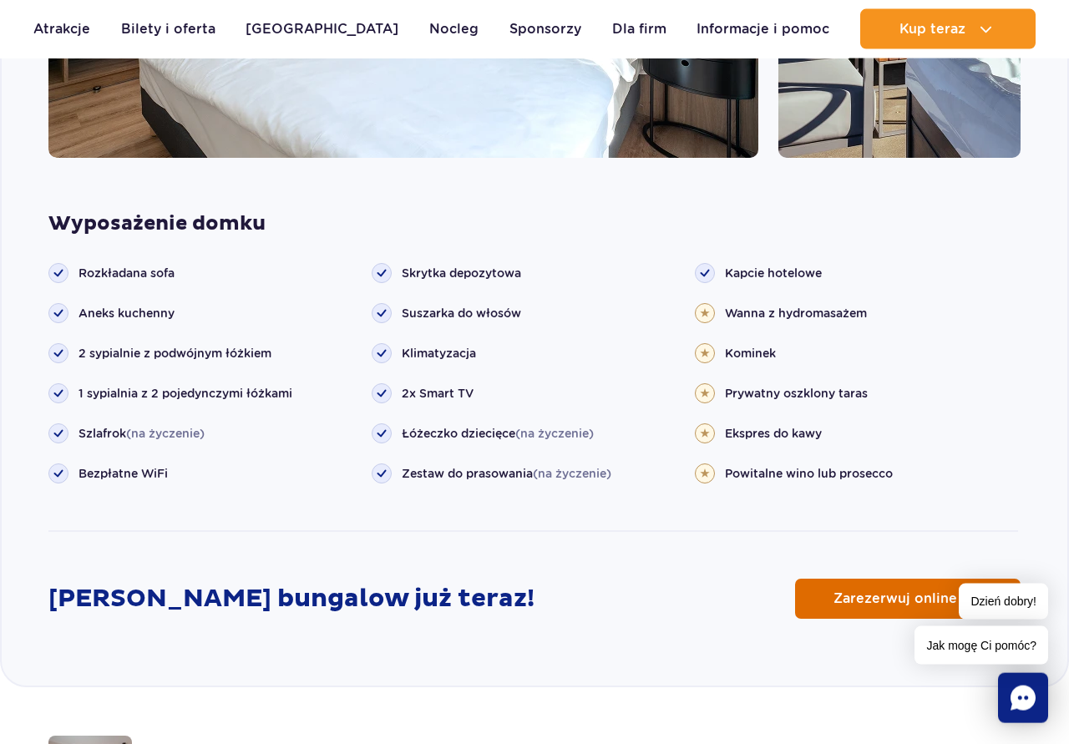
click at [866, 592] on span "Zarezerwuj online" at bounding box center [896, 598] width 124 height 13
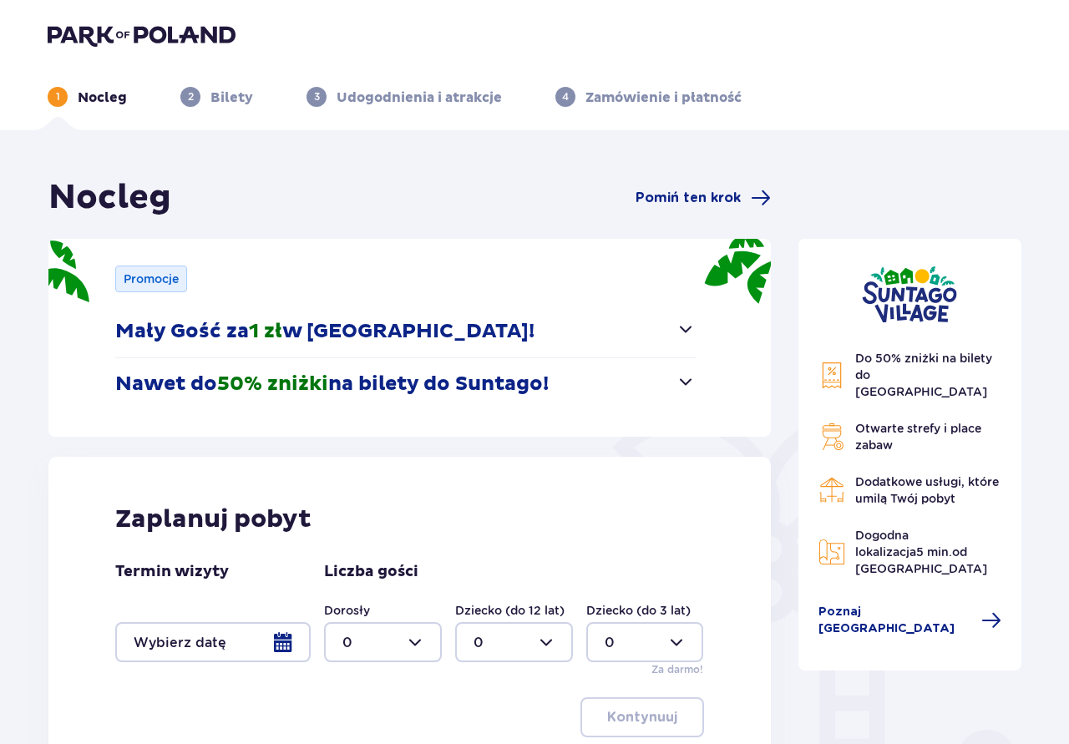
click at [610, 403] on button "Nawet do 50% zniżki na bilety do [GEOGRAPHIC_DATA]!" at bounding box center [405, 384] width 581 height 52
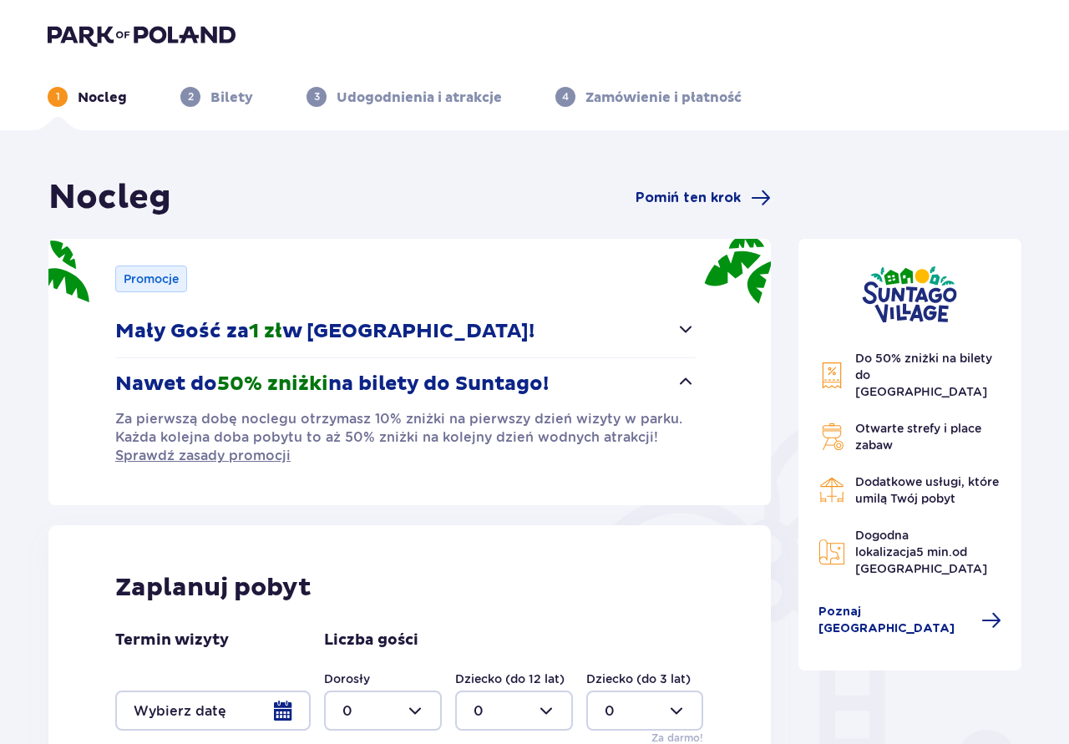
scroll to position [209, 0]
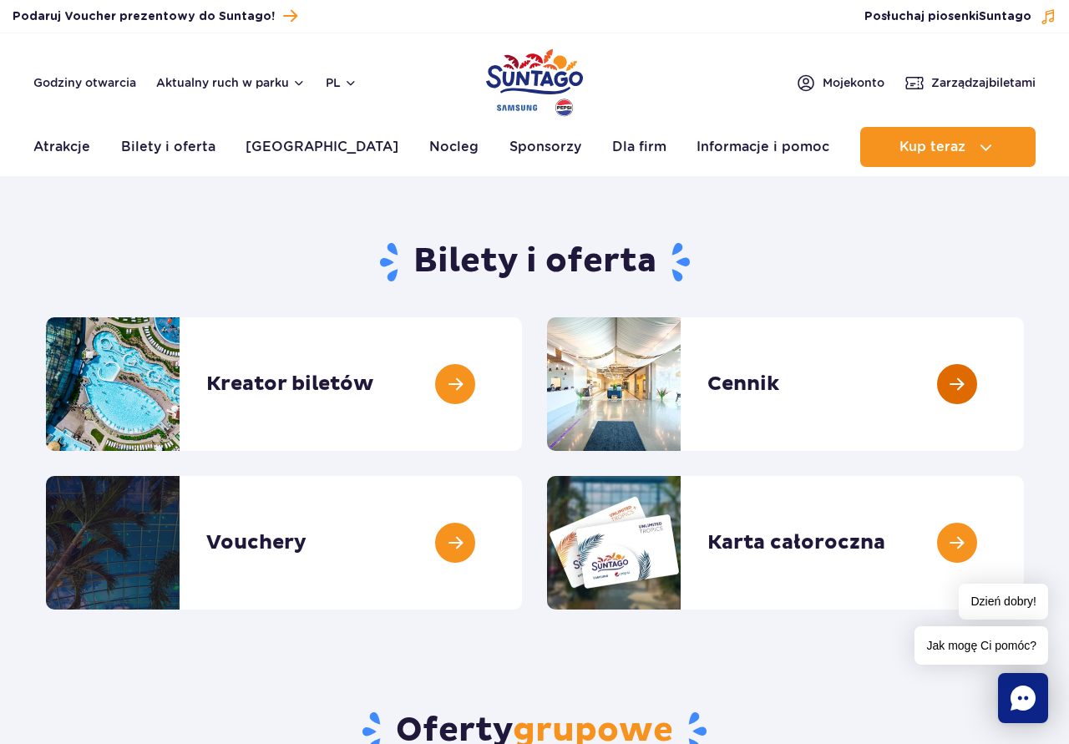
click at [1024, 381] on link at bounding box center [1024, 384] width 0 height 134
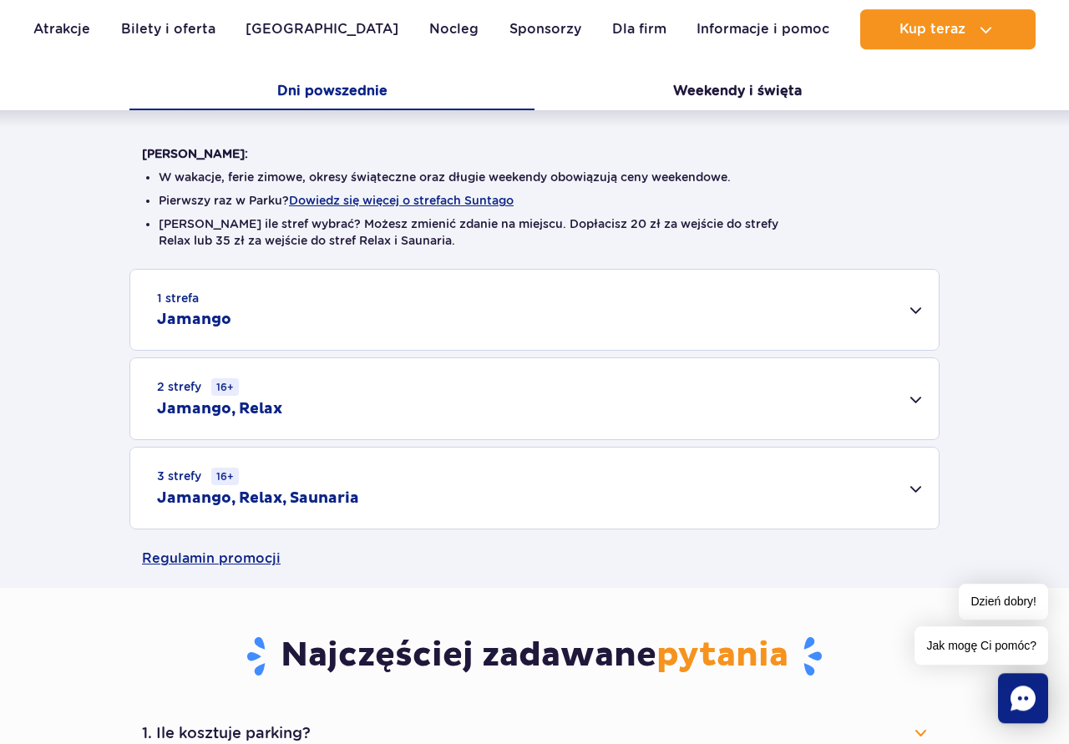
scroll to position [426, 0]
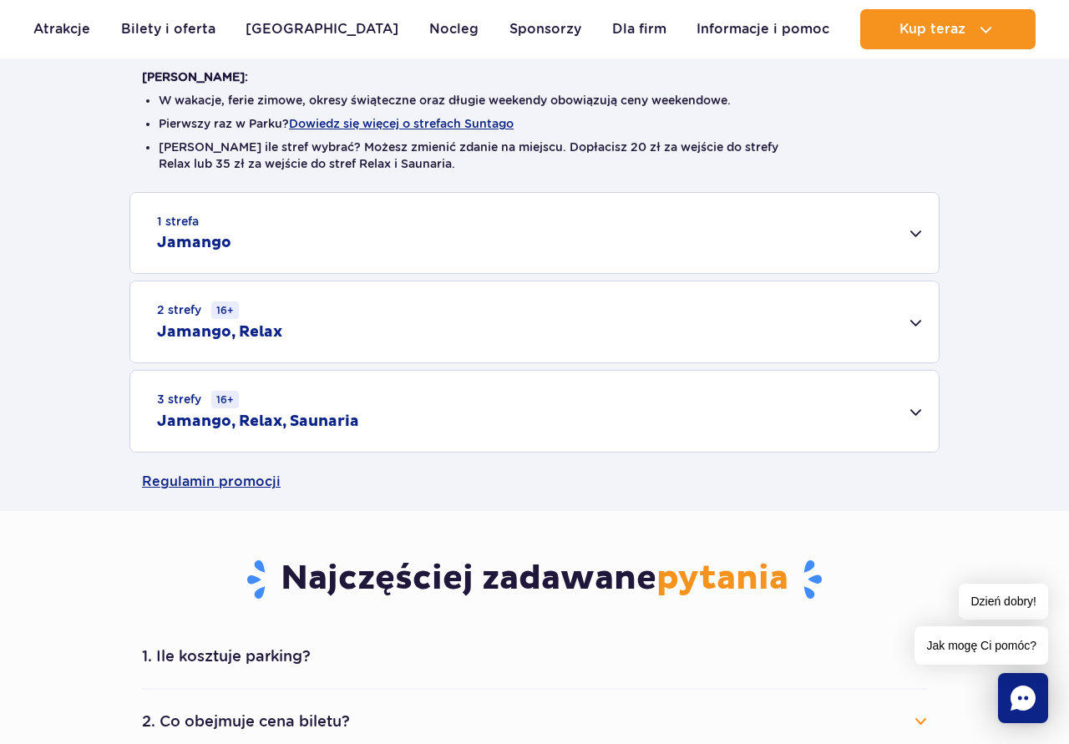
click at [434, 424] on div "3 strefy 16+ Jamango, Relax, Saunaria" at bounding box center [534, 411] width 809 height 81
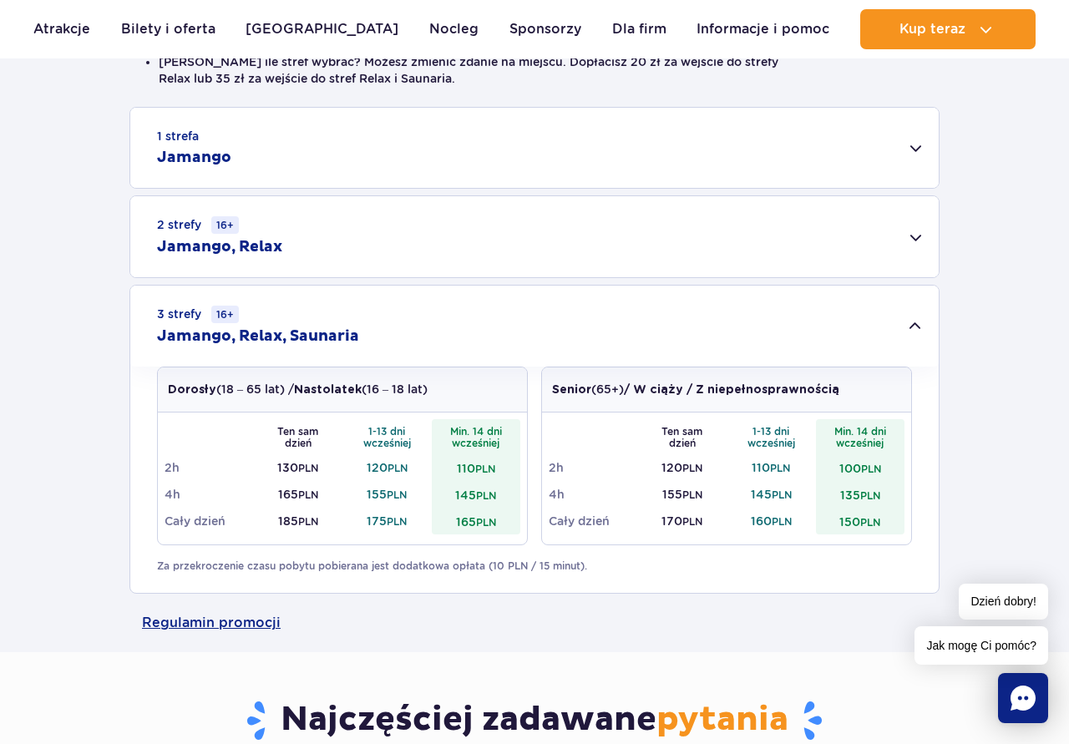
scroll to position [256, 0]
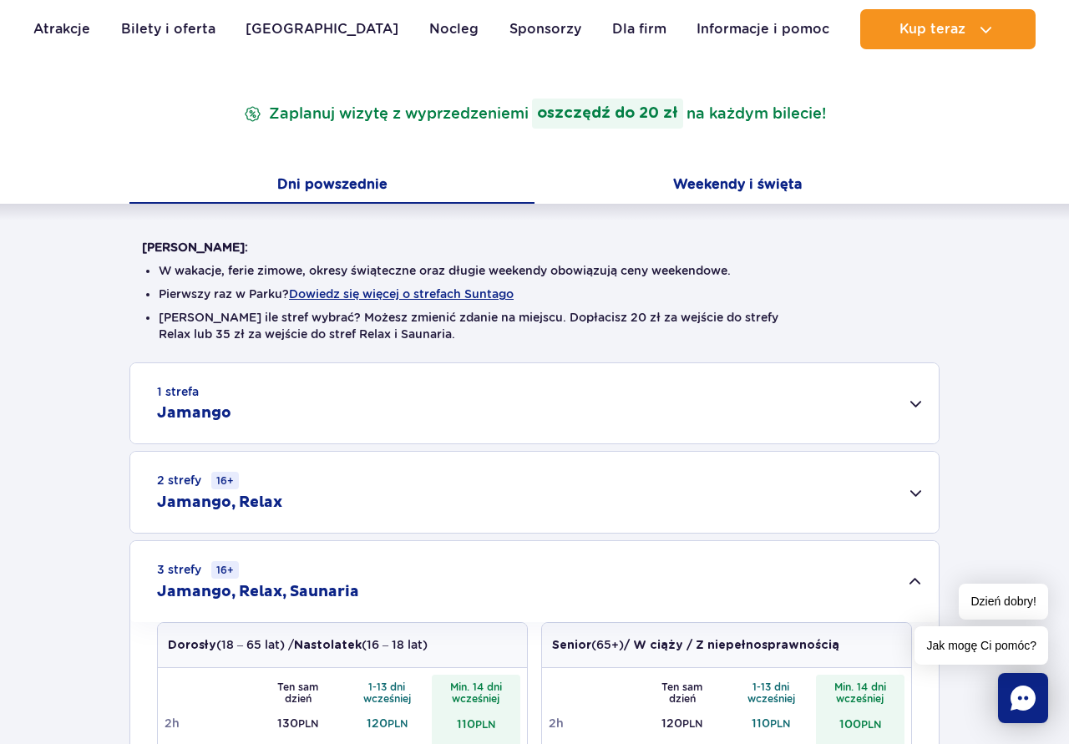
click at [721, 201] on button "Weekendy i święta" at bounding box center [737, 186] width 405 height 35
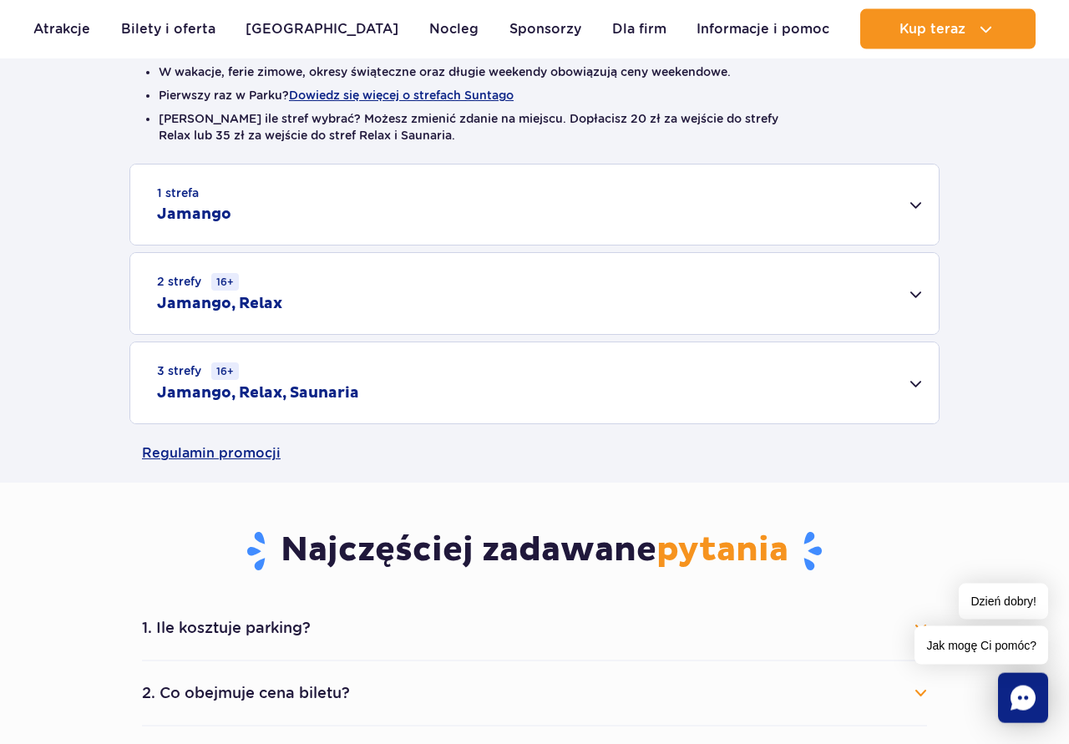
scroll to position [426, 0]
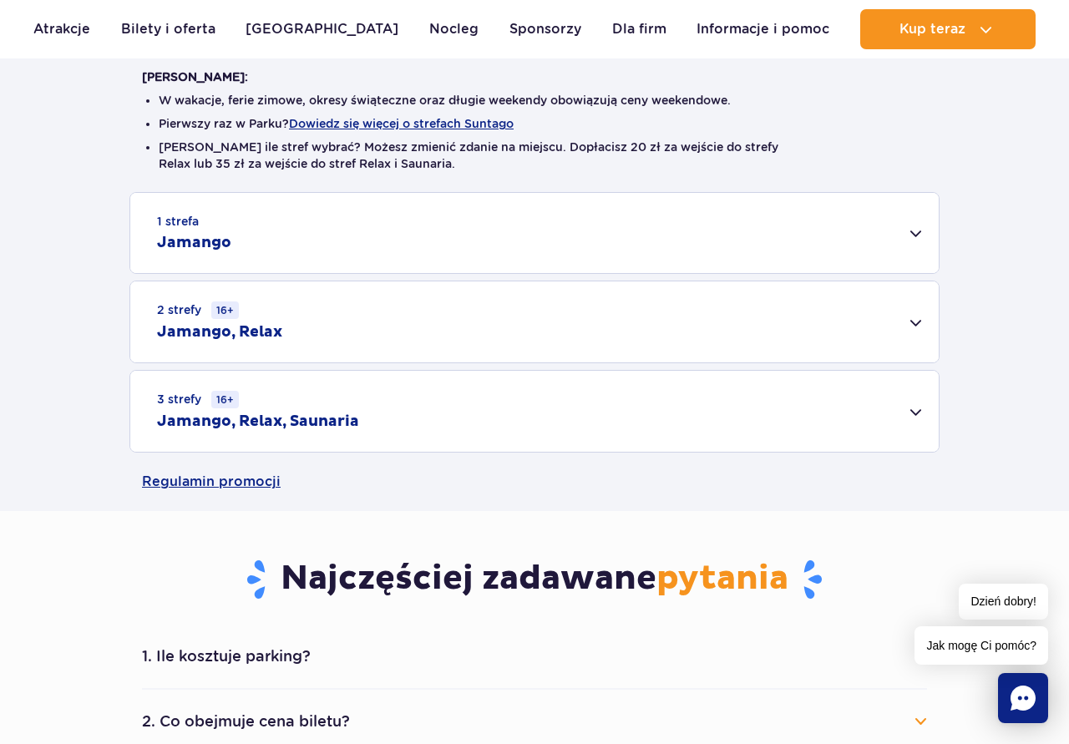
drag, startPoint x: 360, startPoint y: 330, endPoint x: 358, endPoint y: 367, distance: 36.8
click at [360, 346] on div "2 strefy 16+ Jamango, Relax" at bounding box center [534, 322] width 809 height 81
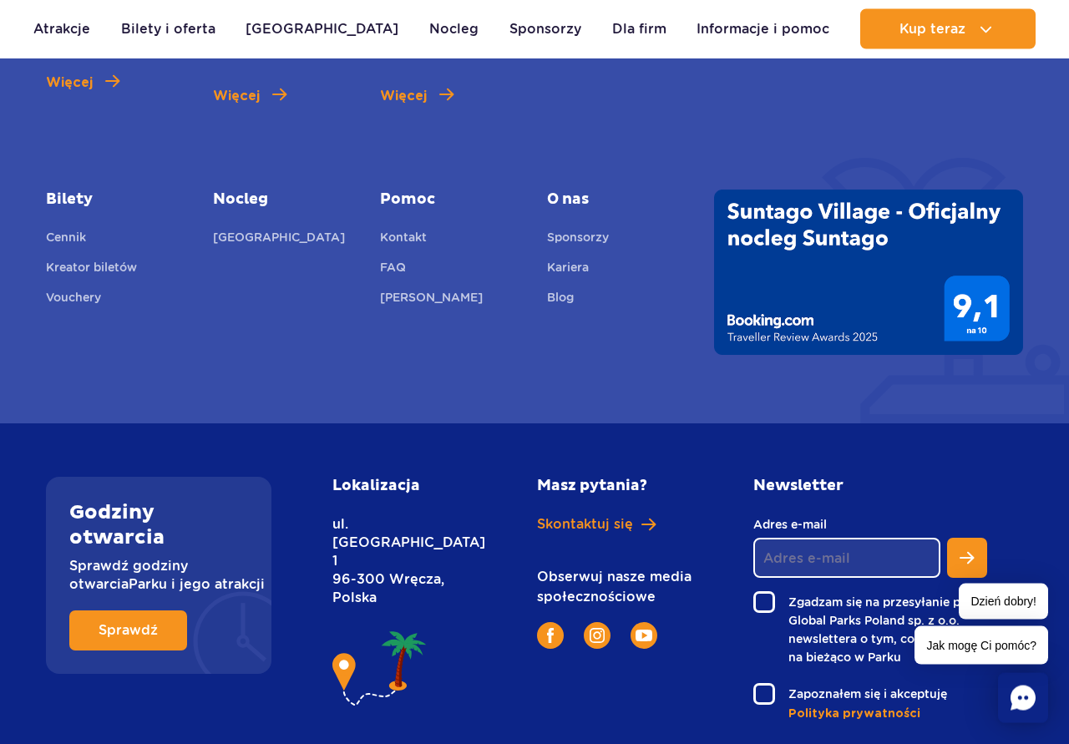
scroll to position [2779, 0]
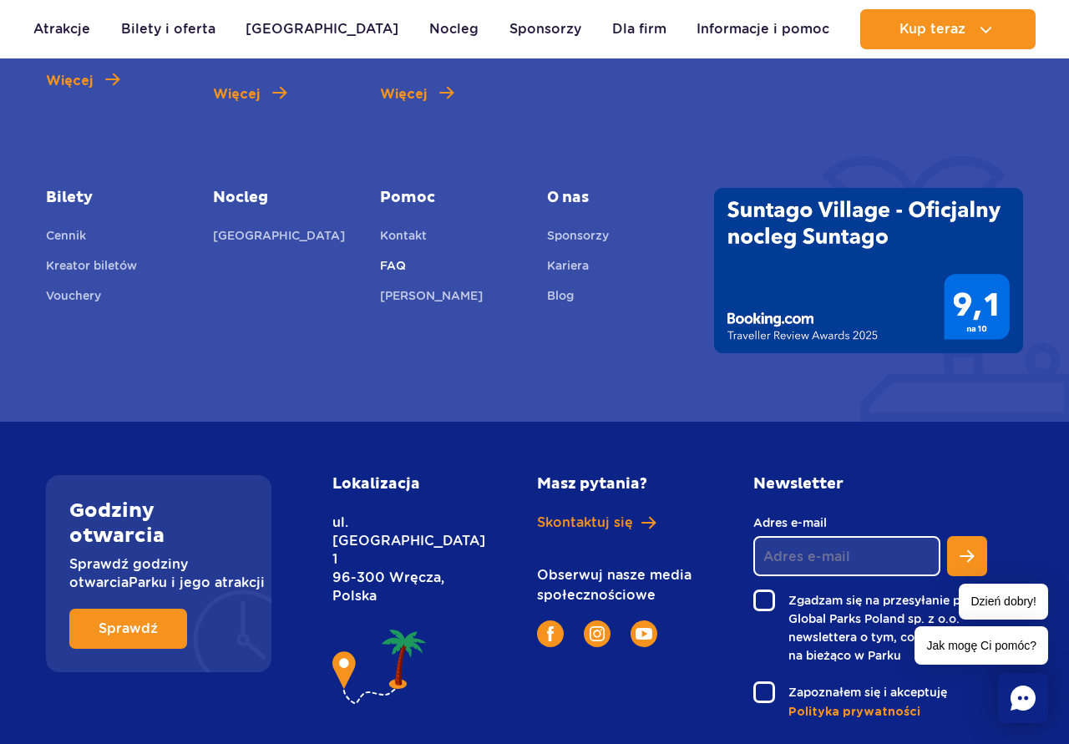
click at [400, 256] on link "FAQ" at bounding box center [393, 267] width 26 height 23
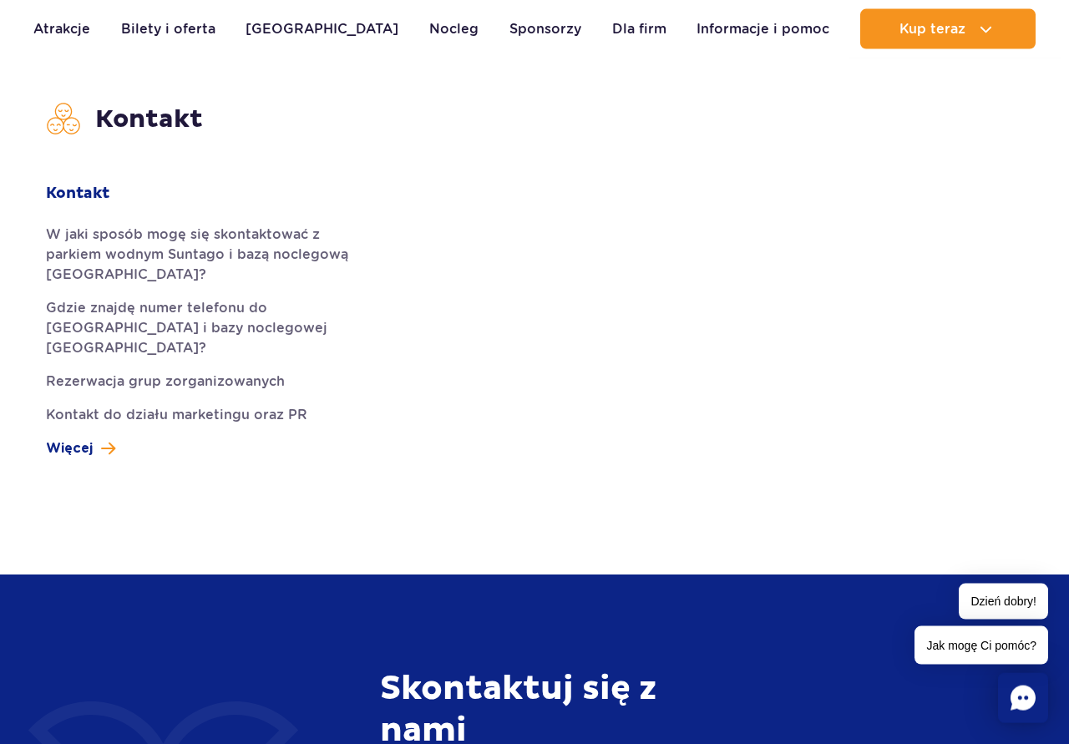
scroll to position [5113, 0]
